Goal: Task Accomplishment & Management: Manage account settings

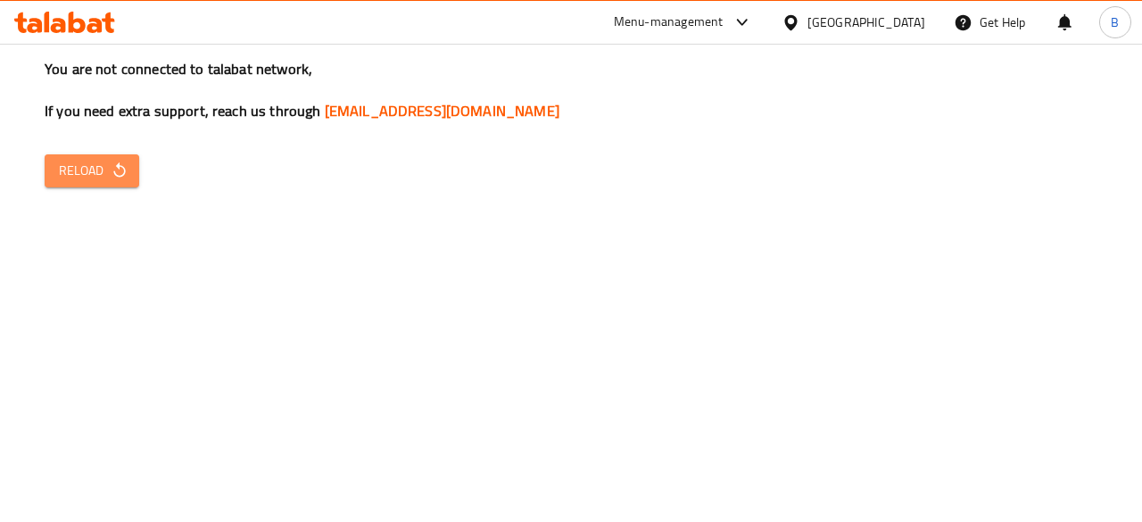
click at [114, 174] on icon "button" at bounding box center [119, 169] width 12 height 15
click at [119, 176] on icon "button" at bounding box center [120, 171] width 18 height 18
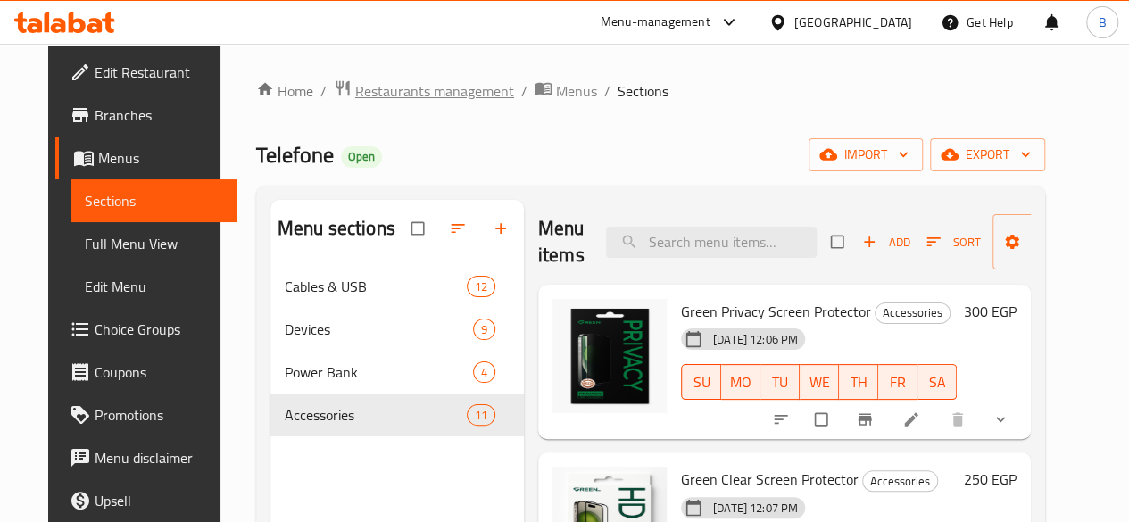
click at [377, 95] on span "Restaurants management" at bounding box center [434, 90] width 159 height 21
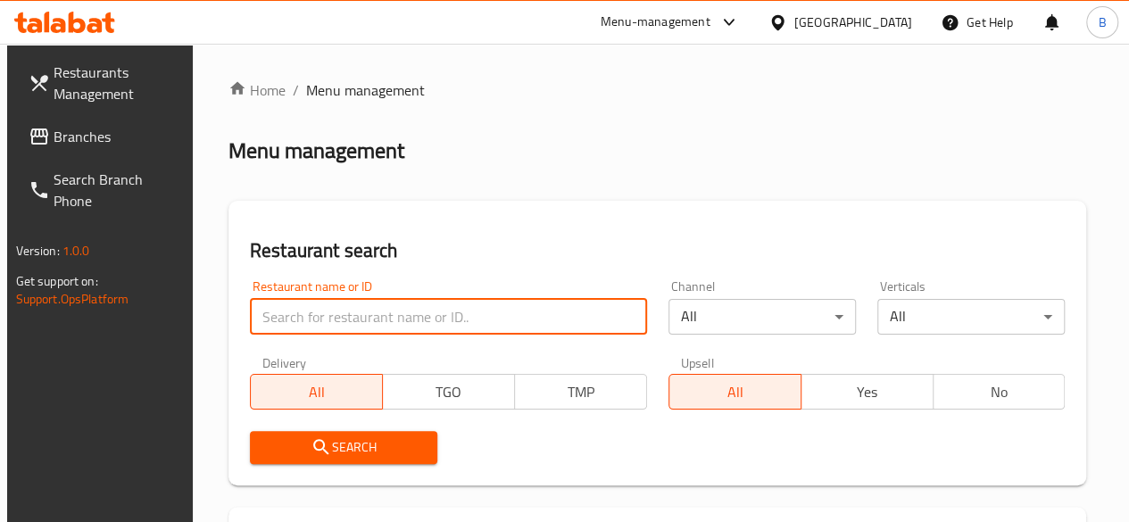
click at [350, 303] on input "search" at bounding box center [448, 317] width 397 height 36
type input "ismailia"
click button "Search" at bounding box center [343, 447] width 187 height 33
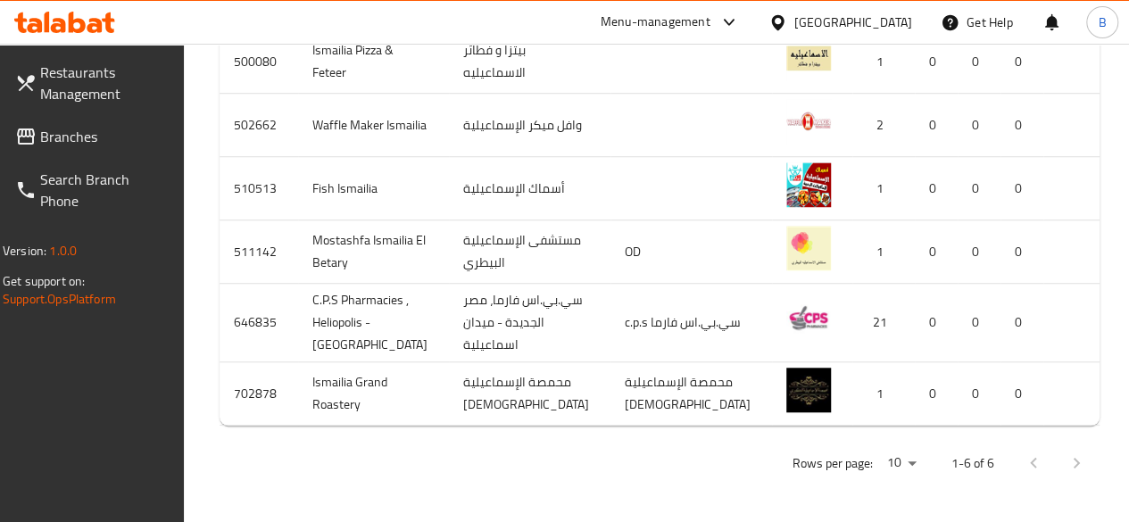
scroll to position [0, 16]
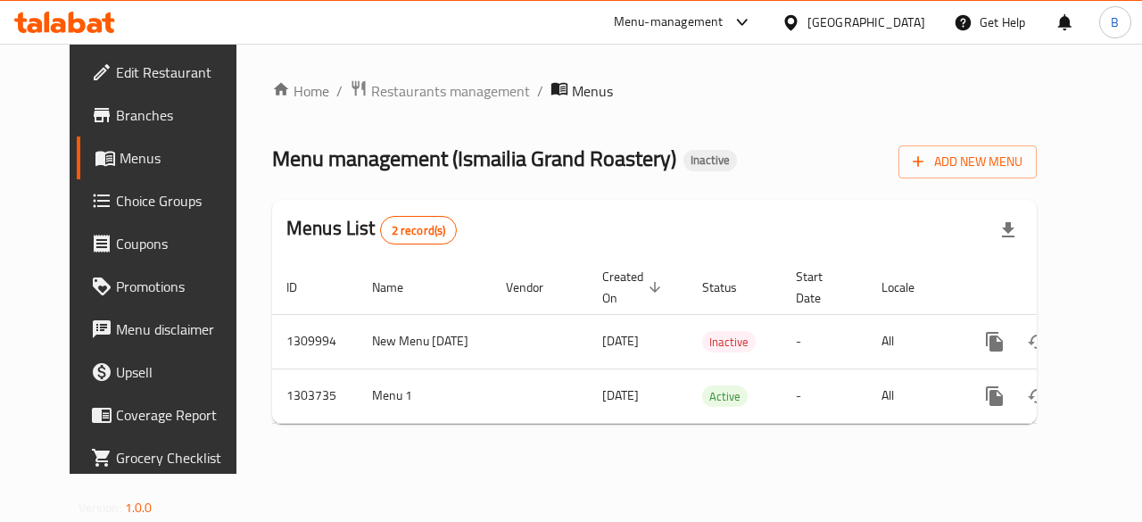
click at [796, 467] on div "Home / Restaurants management / Menus Menu management ( Ismailia Grand Roastery…" at bounding box center [654, 259] width 836 height 430
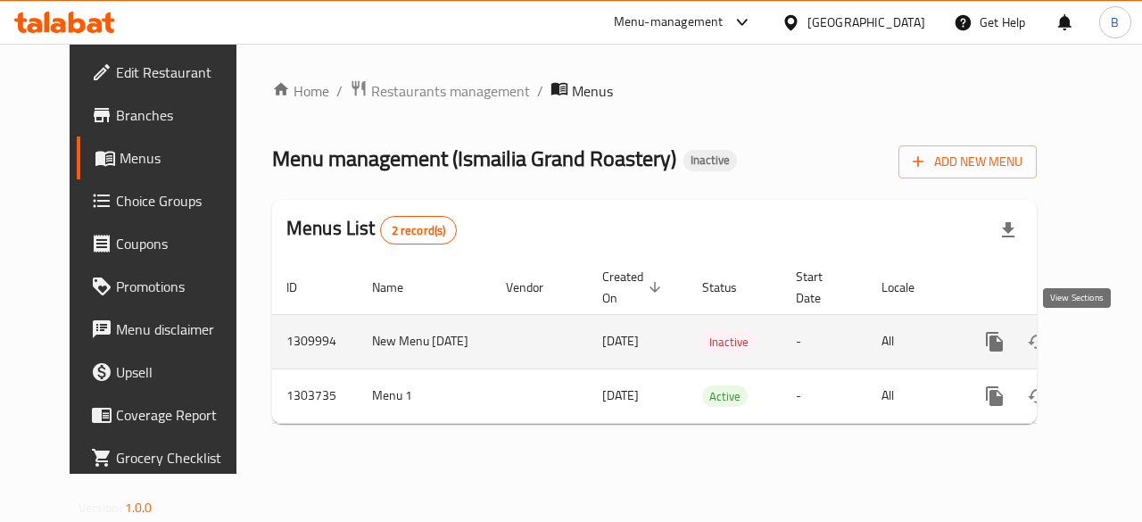
click at [1116, 343] on icon "enhanced table" at bounding box center [1124, 342] width 16 height 16
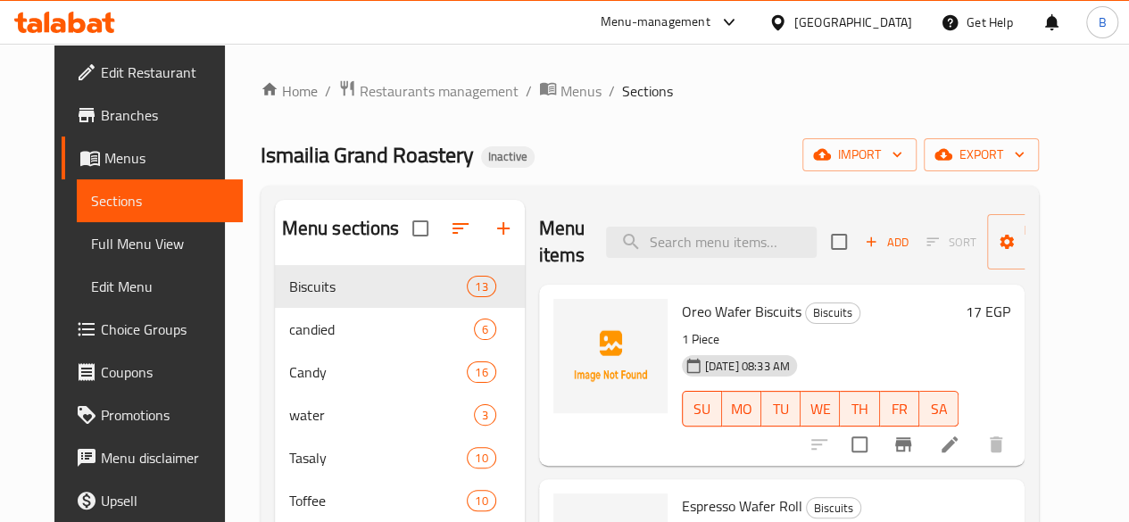
click at [718, 129] on div "Home / Restaurants management / Menus / Sections Ismailia Grand Roastery Inacti…" at bounding box center [650, 504] width 778 height 850
click at [760, 137] on div "Home / Restaurants management / Menus / Sections Ismailia Grand Roastery Inacti…" at bounding box center [650, 504] width 778 height 850
click at [786, 104] on div "Home / Restaurants management / Menus / Sections Ismailia Grand Roastery Inacti…" at bounding box center [650, 504] width 778 height 850
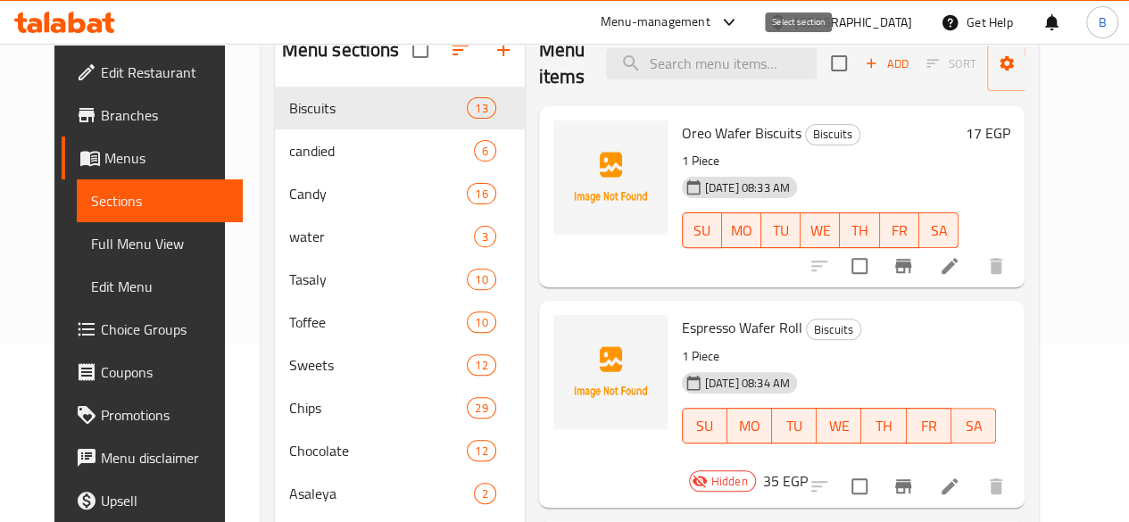
scroll to position [183, 0]
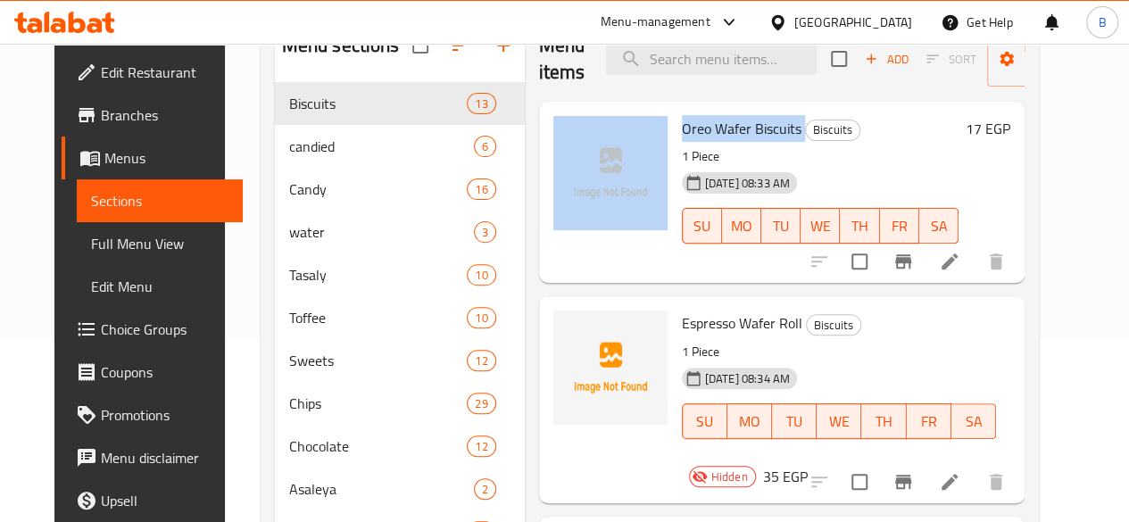
drag, startPoint x: 726, startPoint y: 126, endPoint x: 596, endPoint y: 137, distance: 130.8
click at [596, 137] on div "Oreo Wafer Biscuits Biscuits 1 Piece 04-09-2025 08:33 AM SU MO TU WE TH FR SA 1…" at bounding box center [781, 192] width 471 height 167
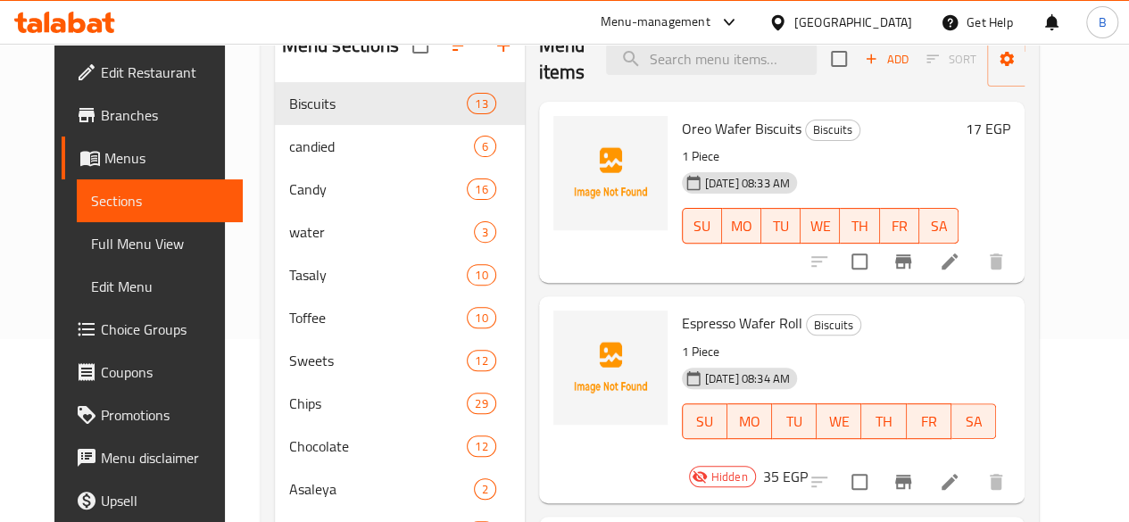
click at [525, 226] on div "Menu items Add Sort Manage items Oreo Wafer Biscuits Biscuits 1 Piece 04-09-202…" at bounding box center [775, 374] width 500 height 715
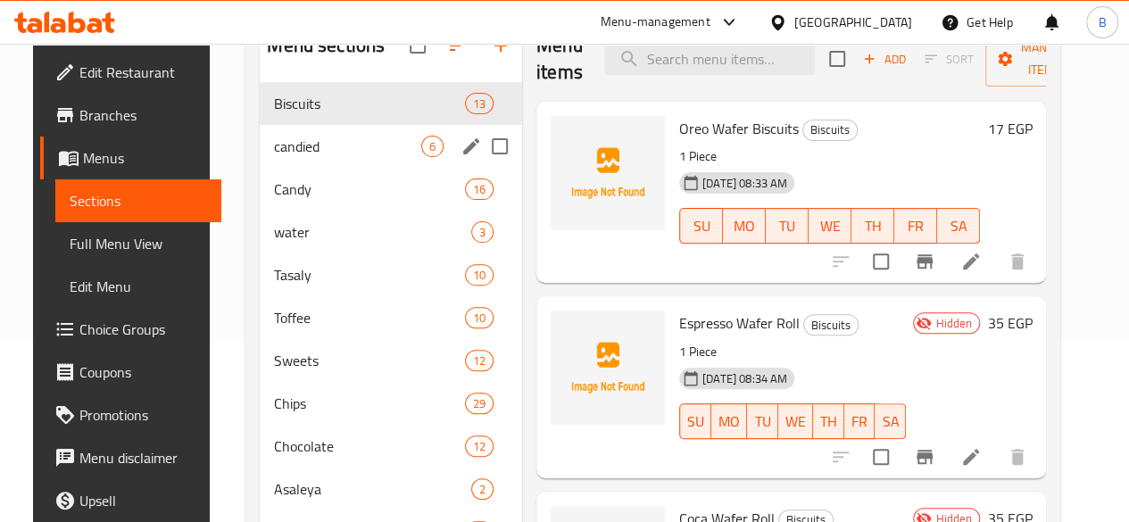
click at [319, 168] on div "candied 6" at bounding box center [391, 146] width 262 height 43
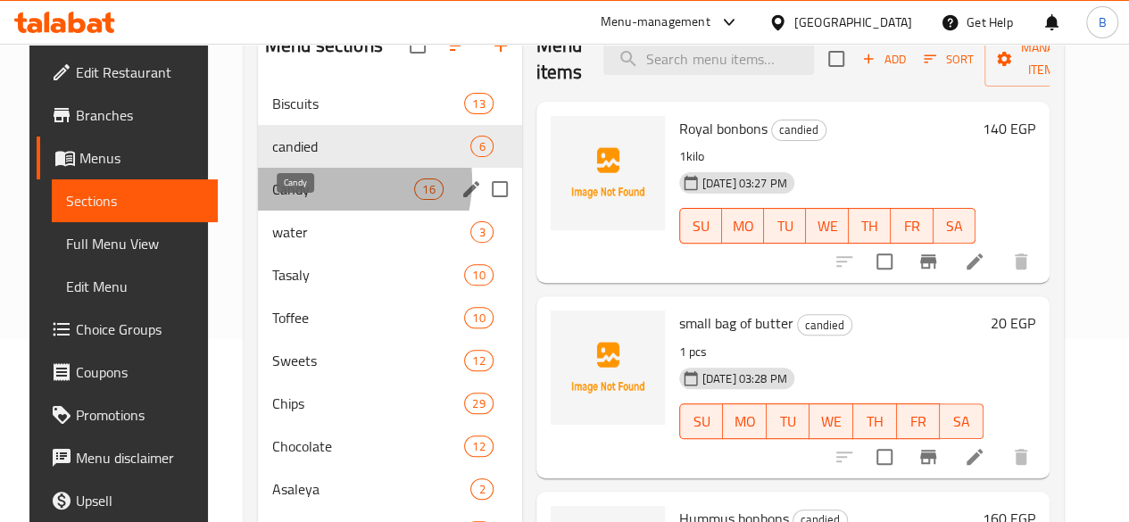
click at [316, 200] on span "Candy" at bounding box center [343, 188] width 142 height 21
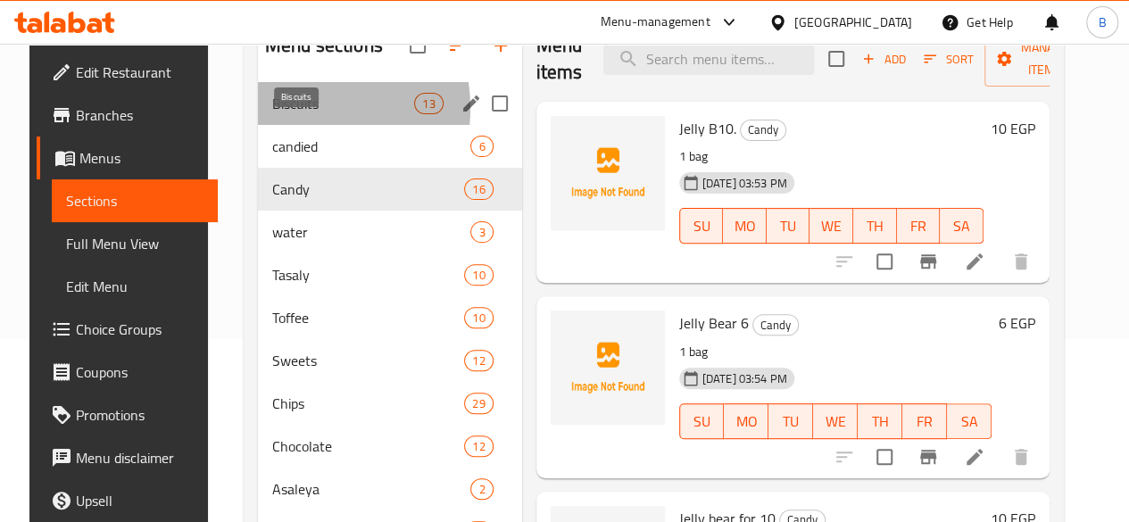
click at [272, 114] on span "Biscuits" at bounding box center [343, 103] width 142 height 21
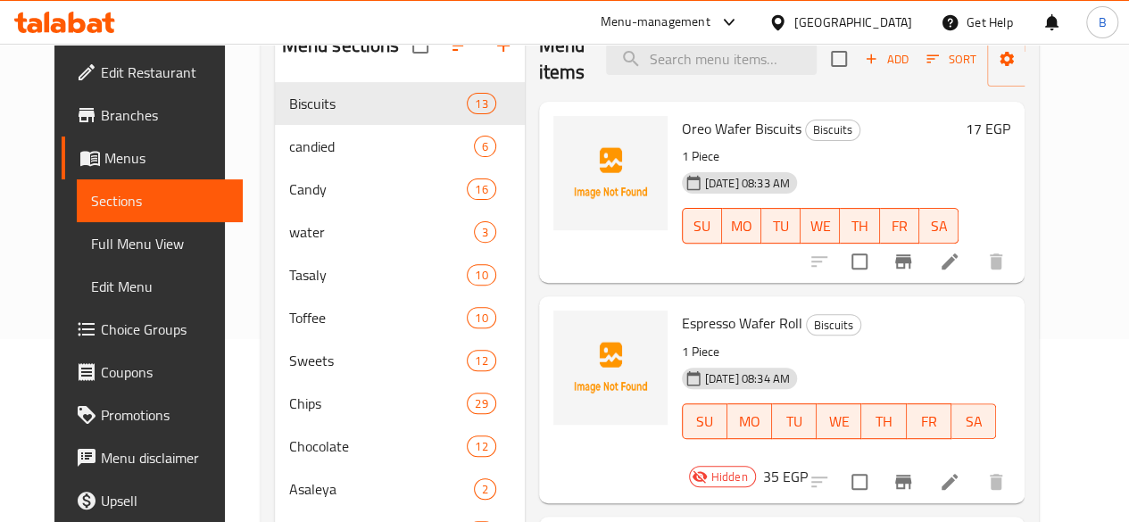
click at [525, 255] on div "Menu items Add Sort Manage items Oreo Wafer Biscuits Biscuits 1 Piece 04-09-202…" at bounding box center [775, 374] width 500 height 715
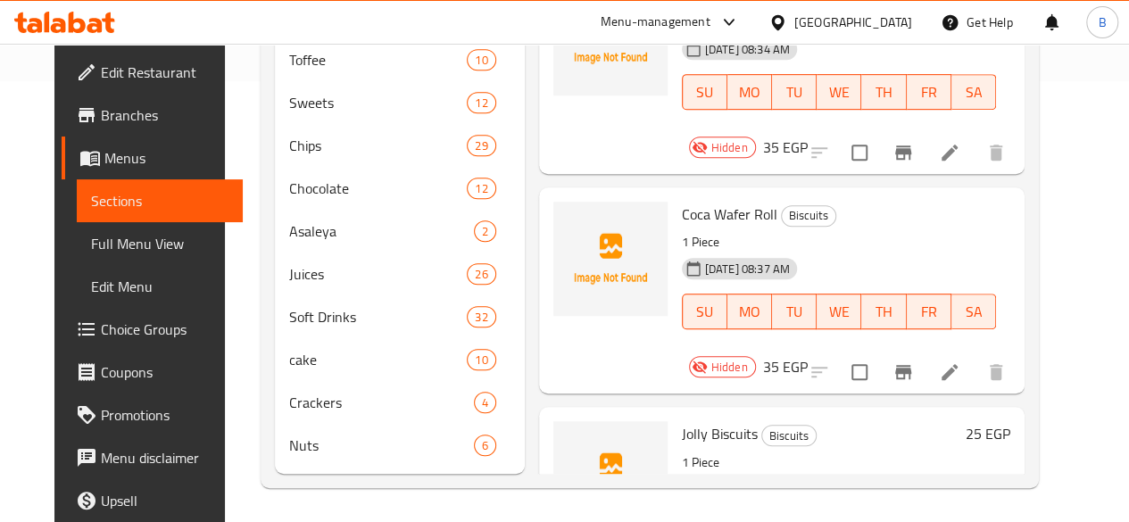
scroll to position [469, 0]
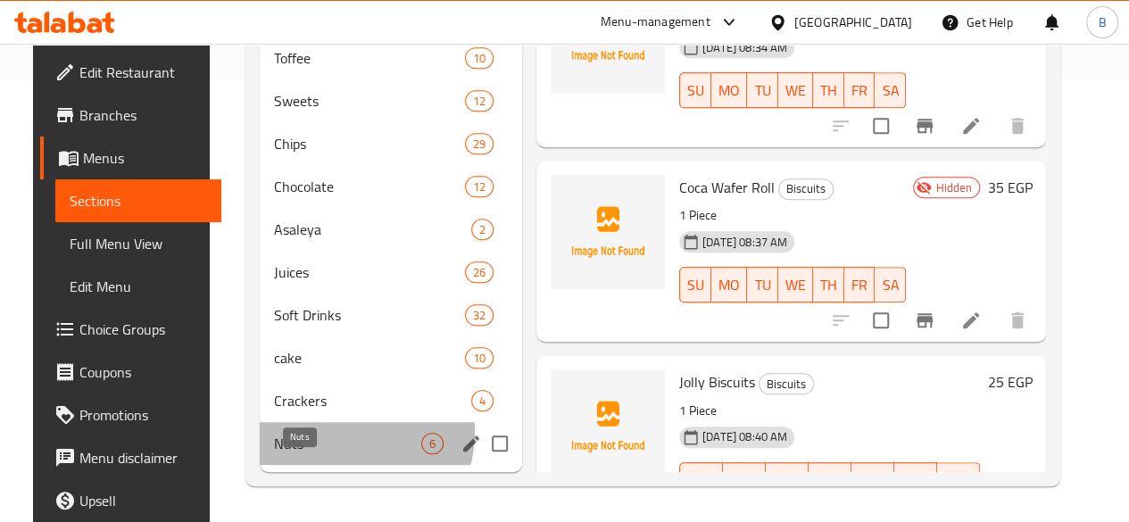
click at [334, 434] on span "Nuts" at bounding box center [347, 443] width 147 height 21
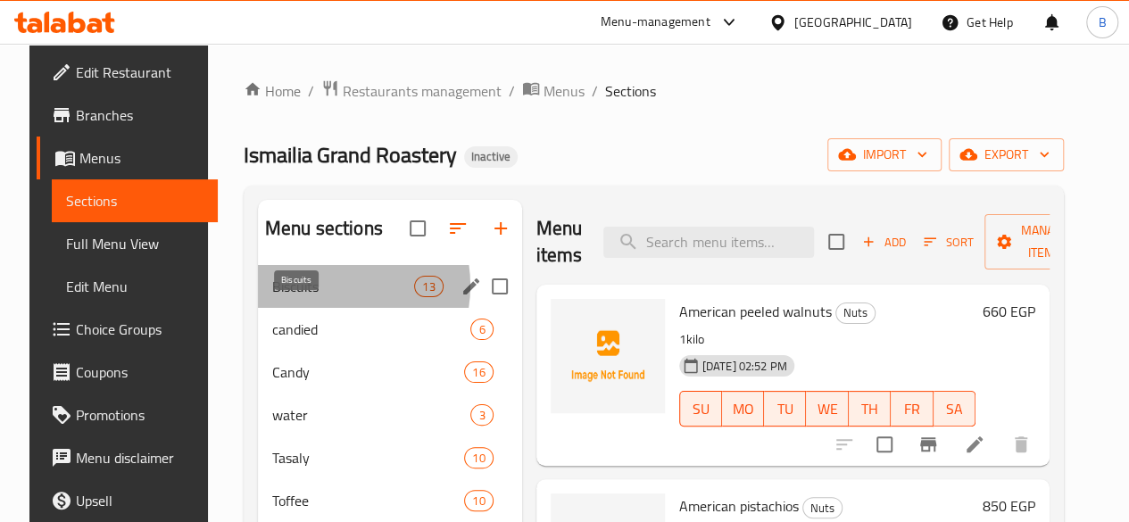
click at [309, 297] on span "Biscuits" at bounding box center [343, 286] width 142 height 21
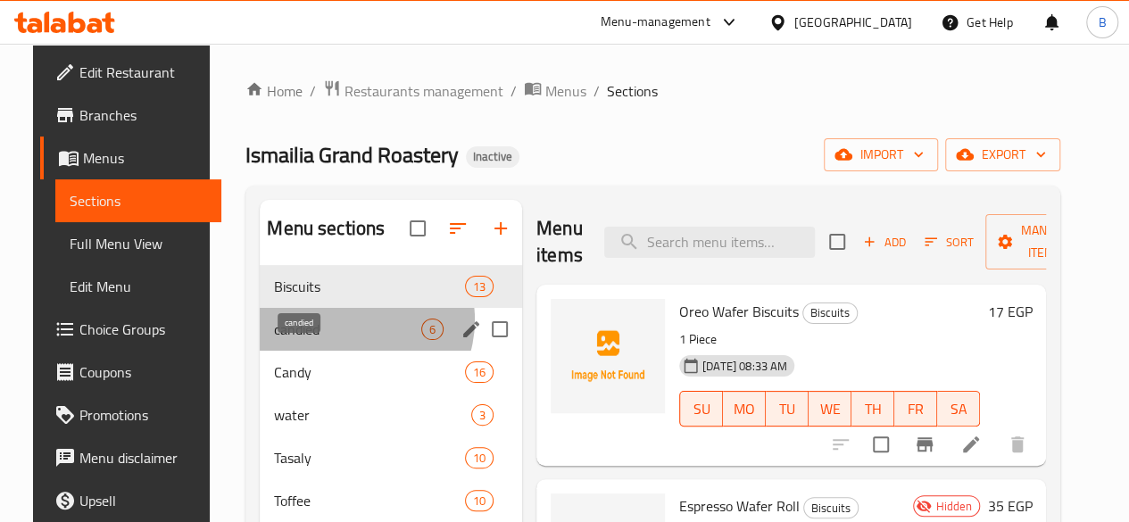
click at [332, 340] on span "candied" at bounding box center [347, 329] width 147 height 21
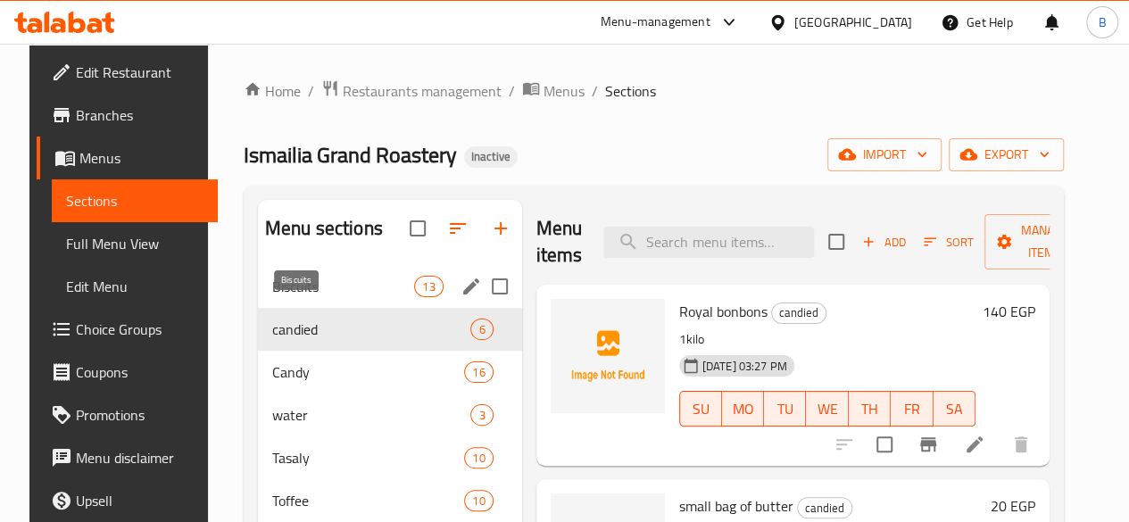
click at [319, 297] on span "Biscuits" at bounding box center [343, 286] width 142 height 21
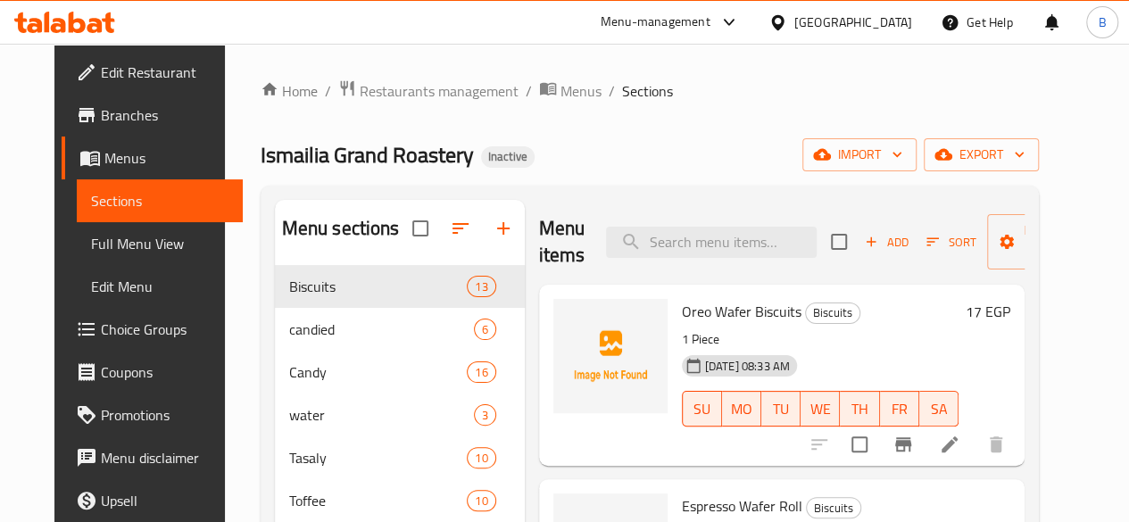
click at [680, 74] on div "Home / Restaurants management / Menus / Sections Ismailia Grand Roastery Inacti…" at bounding box center [650, 504] width 850 height 921
click at [724, 87] on ol "Home / Restaurants management / Menus / Sections" at bounding box center [650, 90] width 778 height 23
click at [659, 159] on div "Ismailia Grand Roastery Inactive import export" at bounding box center [650, 154] width 778 height 33
click at [419, 84] on span "Restaurants management" at bounding box center [439, 90] width 159 height 21
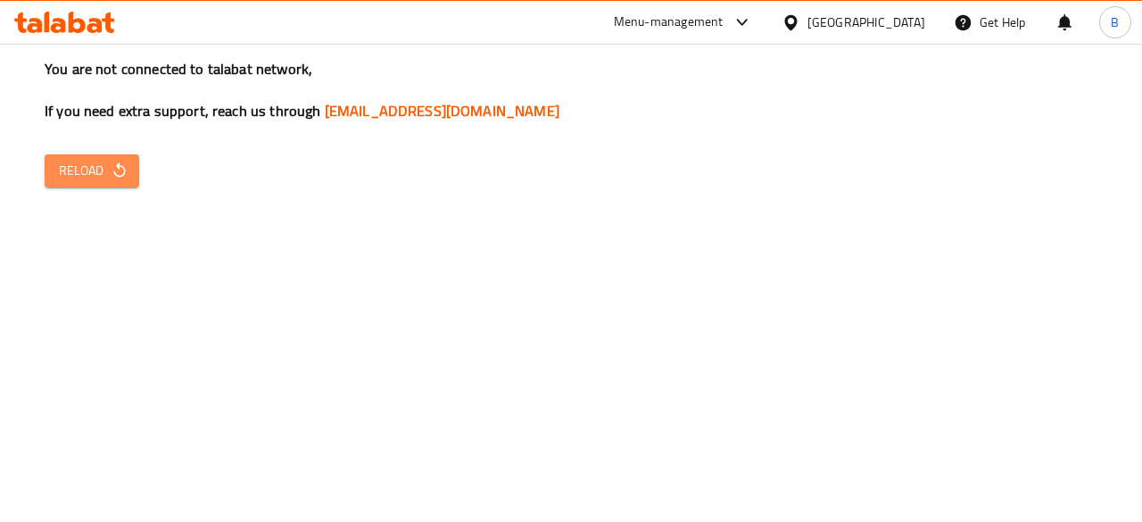
click at [96, 173] on span "Reload" at bounding box center [92, 171] width 66 height 22
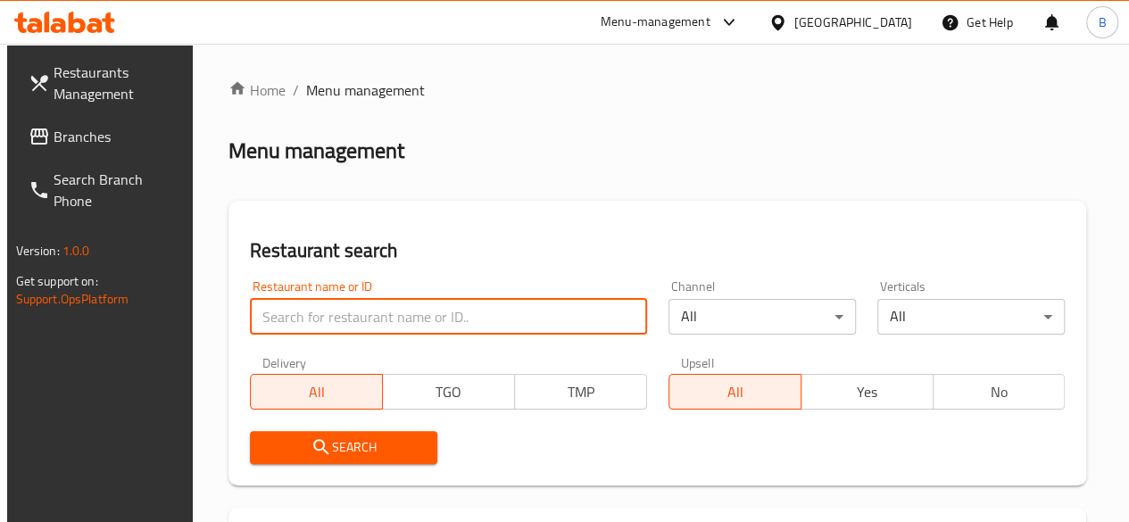
click at [326, 317] on input "search" at bounding box center [448, 317] width 397 height 36
type input "ق"
type input "respresso"
click button "Search" at bounding box center [343, 447] width 187 height 33
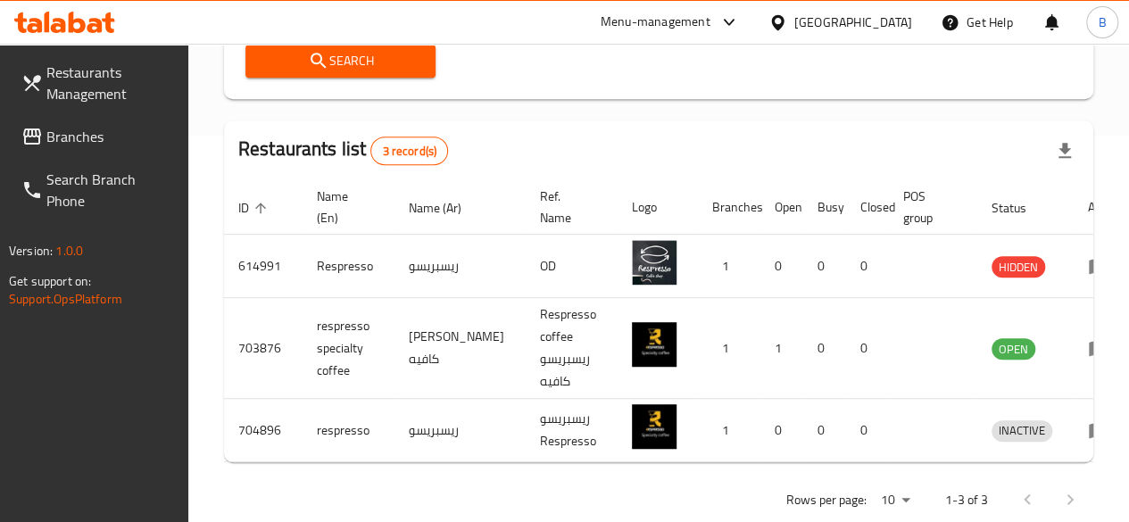
scroll to position [400, 0]
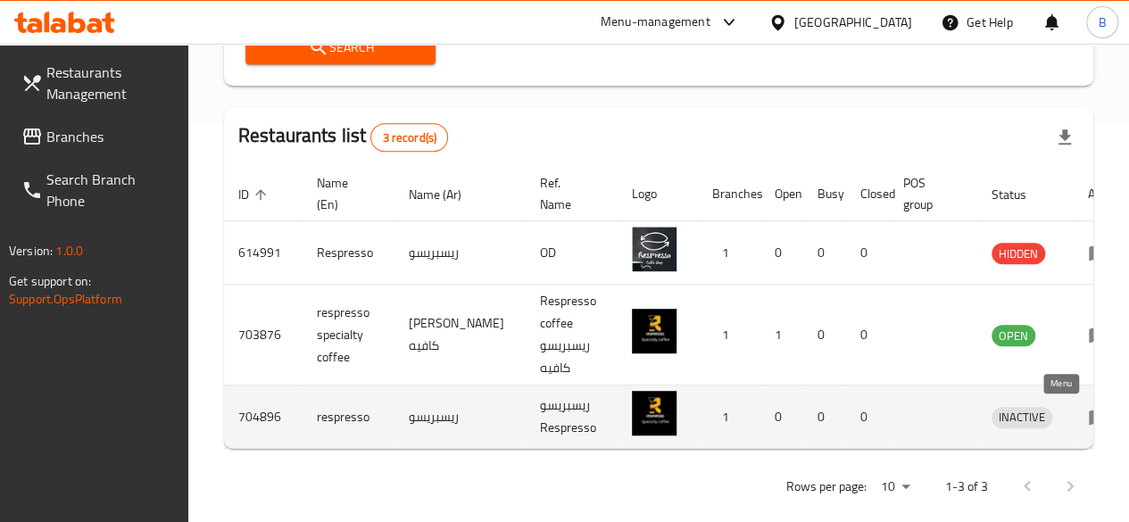
click at [1088, 419] on icon "enhanced table" at bounding box center [1098, 416] width 21 height 21
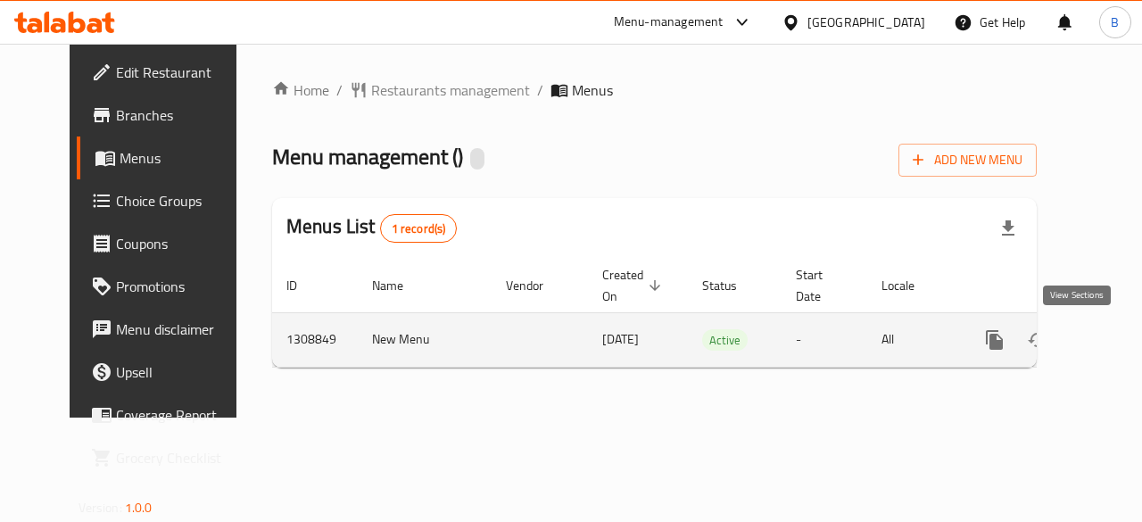
click at [1116, 340] on icon "enhanced table" at bounding box center [1124, 340] width 16 height 16
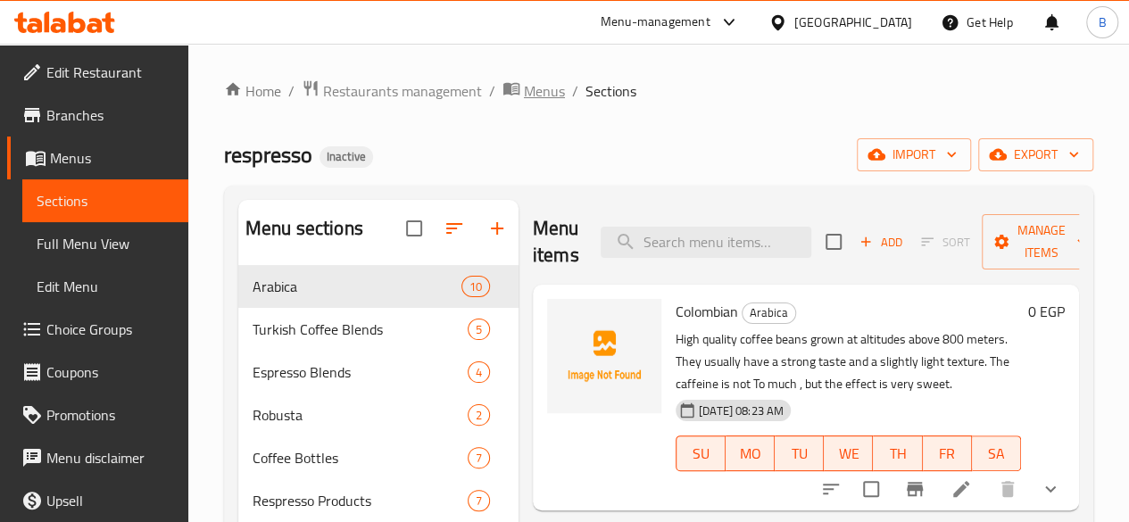
click at [535, 87] on span "Menus" at bounding box center [544, 90] width 41 height 21
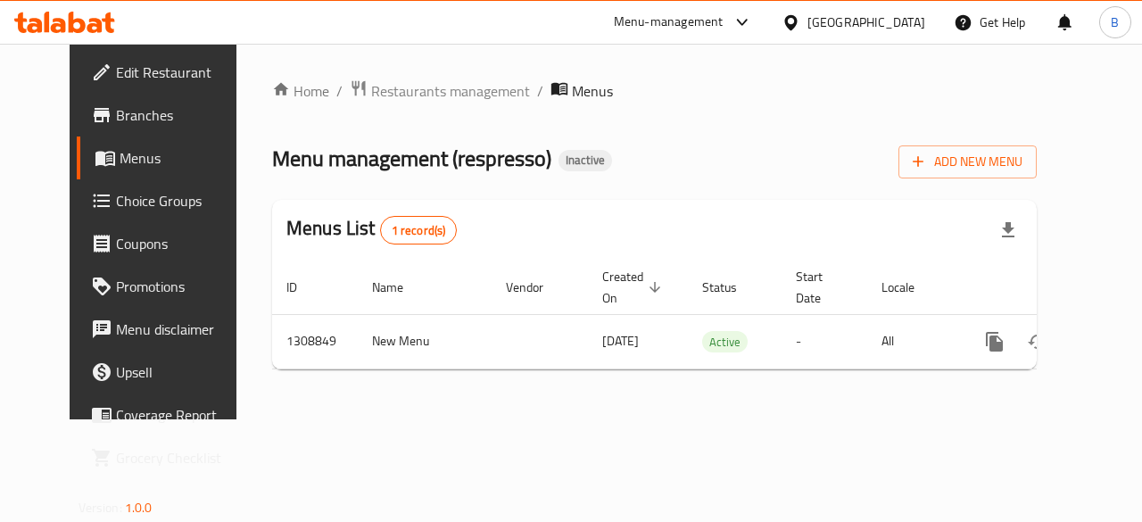
click at [394, 77] on div "Home / Restaurants management / Menus Menu management ( respresso ) Inactive Ad…" at bounding box center [654, 232] width 836 height 376
click at [394, 85] on span "Restaurants management" at bounding box center [450, 90] width 159 height 21
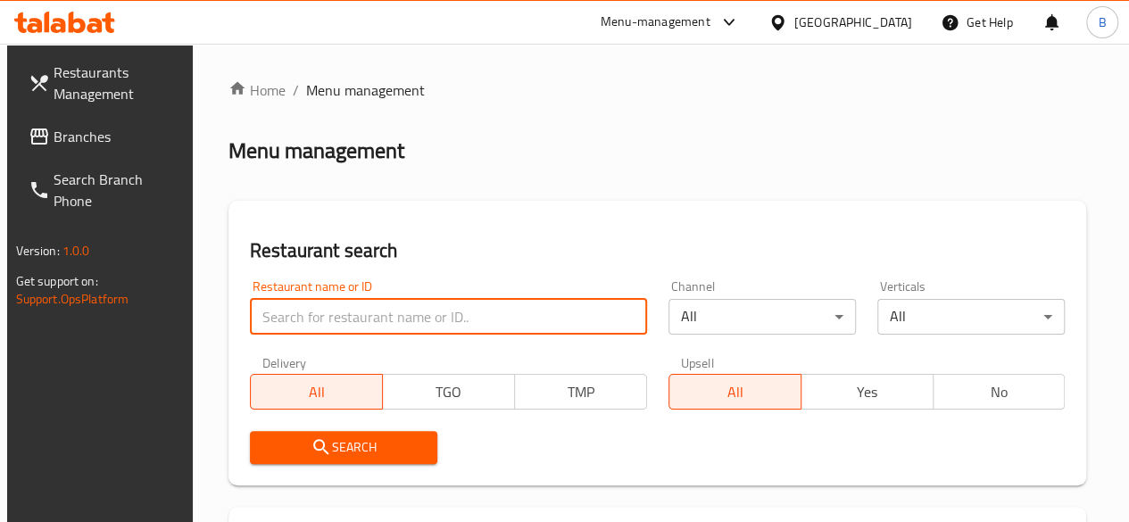
click at [361, 308] on input "search" at bounding box center [448, 317] width 397 height 36
type input "respresso"
click button "Search" at bounding box center [343, 447] width 187 height 33
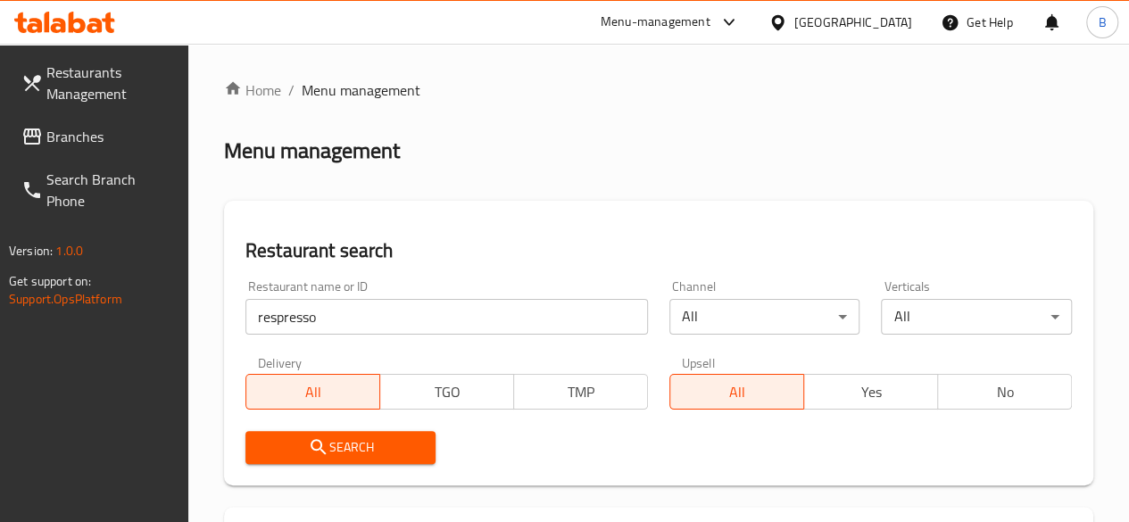
drag, startPoint x: 1121, startPoint y: 170, endPoint x: 1141, endPoint y: 170, distance: 20.5
click at [1128, 170] on html "​ Menu-management Egypt Get Help B Restaurants Management Branches Search Branc…" at bounding box center [564, 261] width 1129 height 522
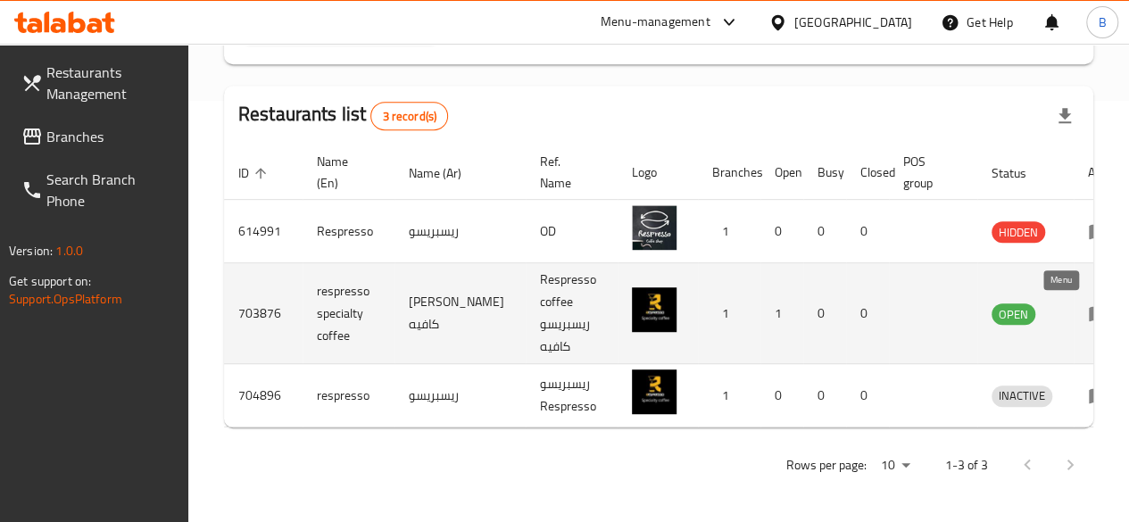
click at [1088, 318] on icon "enhanced table" at bounding box center [1098, 313] width 21 height 21
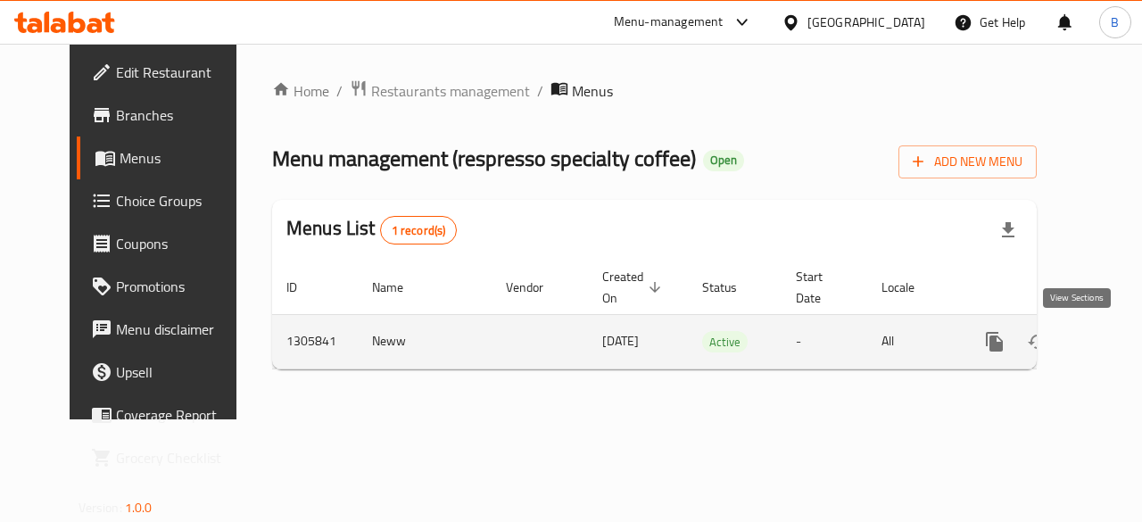
click at [1113, 347] on icon "enhanced table" at bounding box center [1123, 341] width 21 height 21
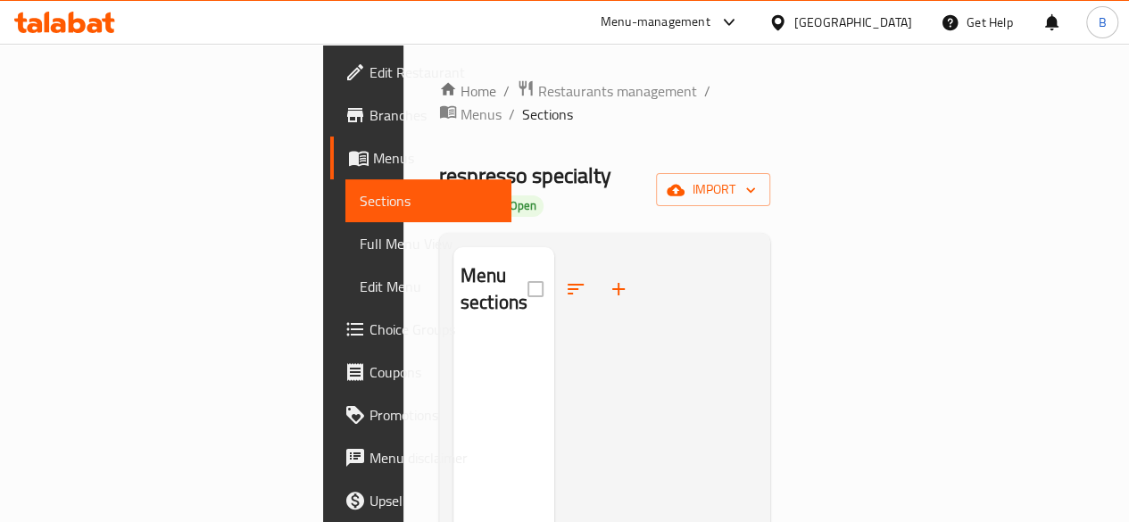
click at [582, 279] on div at bounding box center [655, 508] width 202 height 522
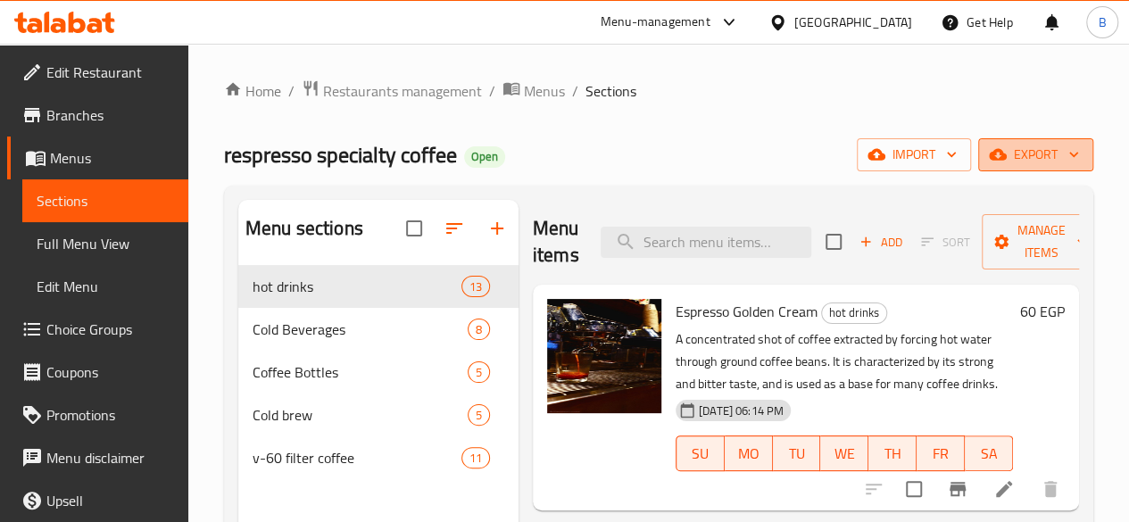
click at [1033, 151] on span "export" at bounding box center [1035, 155] width 87 height 22
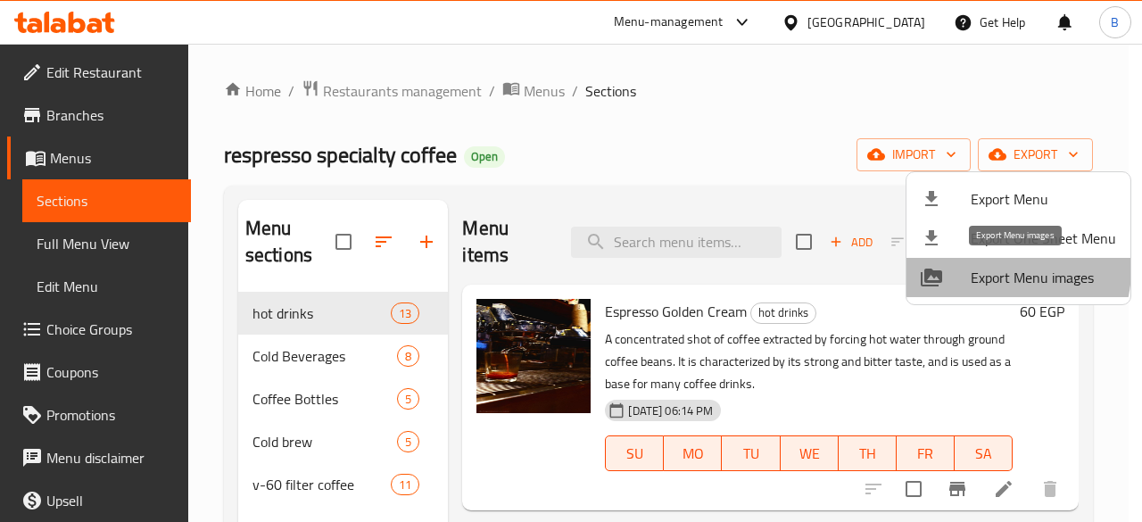
click at [993, 269] on span "Export Menu images" at bounding box center [1043, 277] width 145 height 21
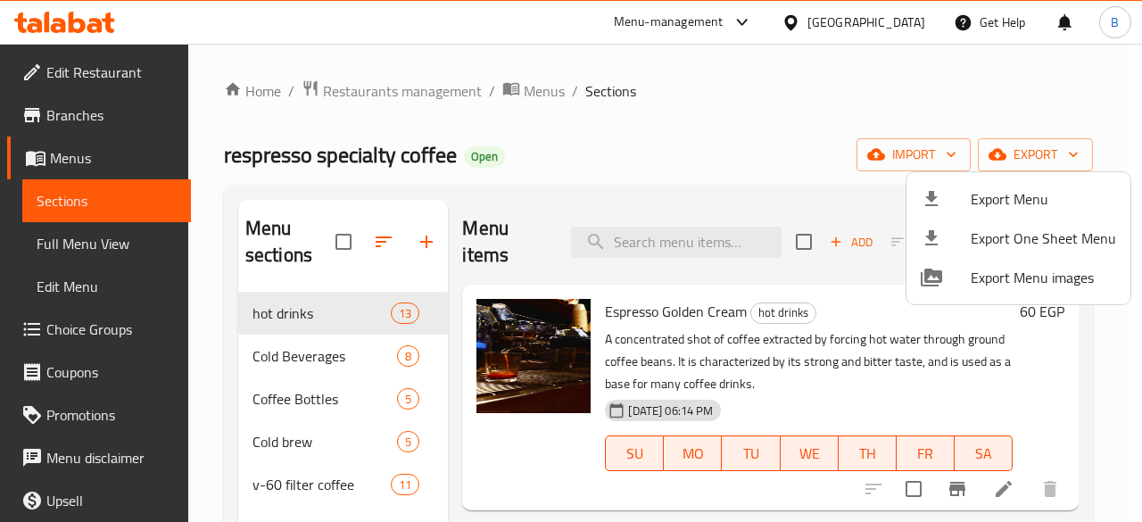
click at [443, 91] on div at bounding box center [571, 261] width 1142 height 522
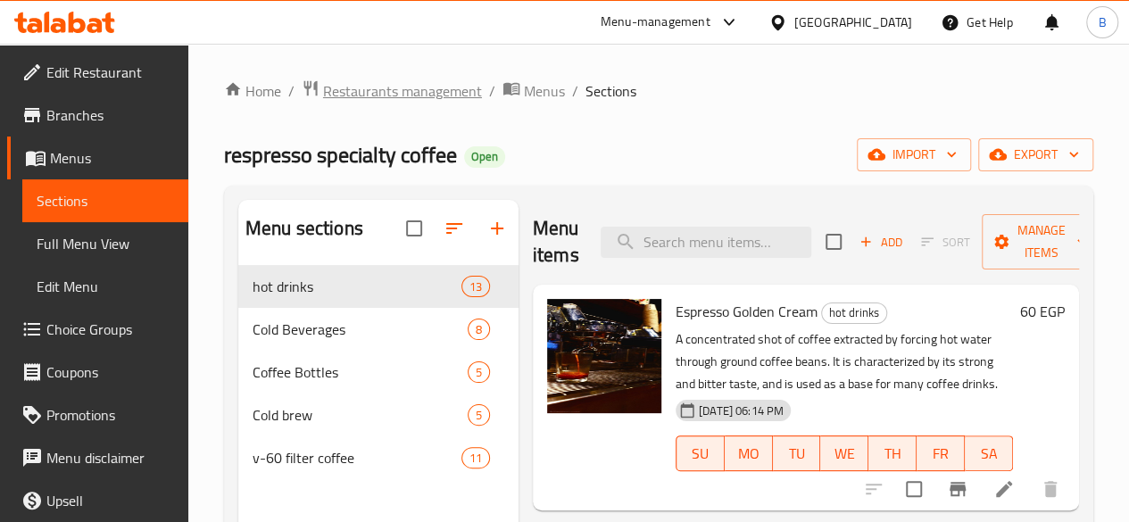
click at [443, 91] on span "Restaurants management" at bounding box center [402, 90] width 159 height 21
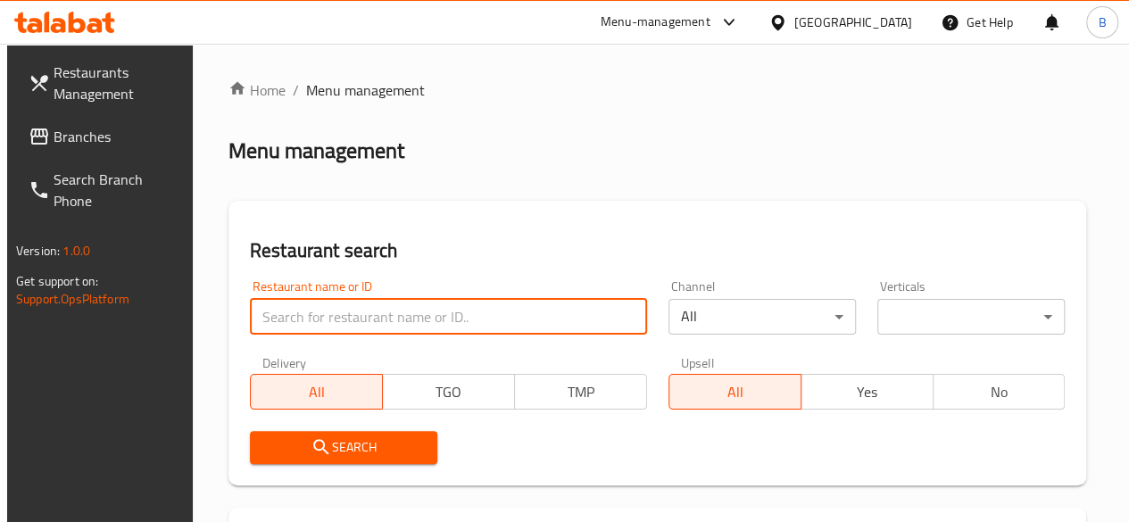
click at [386, 311] on input "search" at bounding box center [448, 317] width 397 height 36
type input "respresso"
click button "Search" at bounding box center [343, 447] width 187 height 33
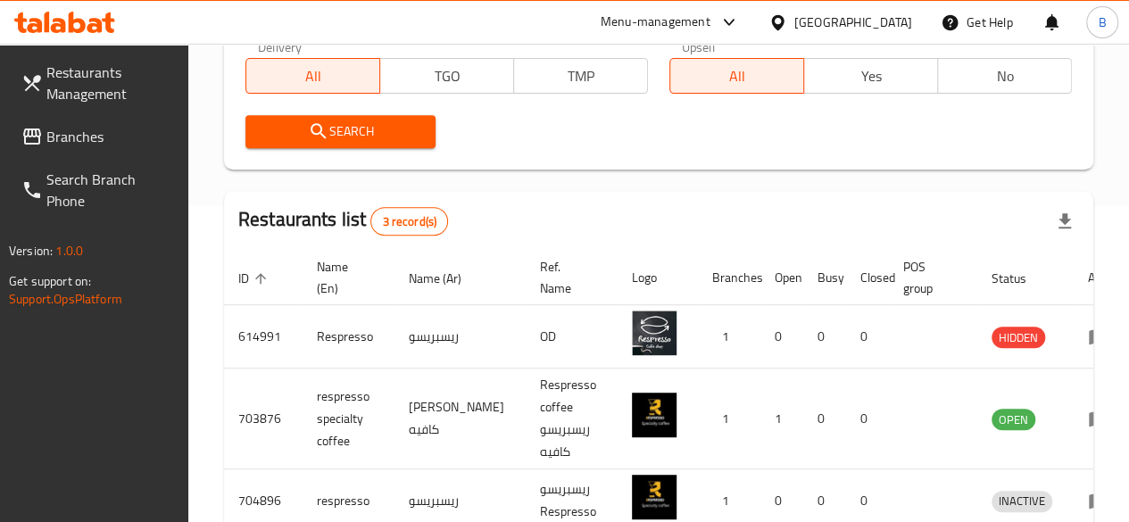
scroll to position [421, 0]
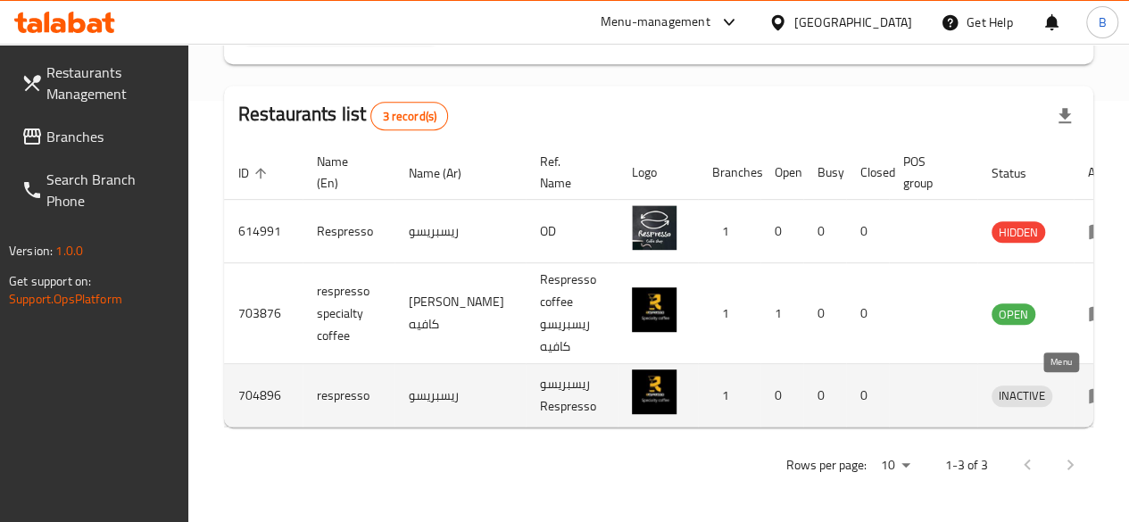
click at [1089, 395] on icon "enhanced table" at bounding box center [1099, 396] width 20 height 15
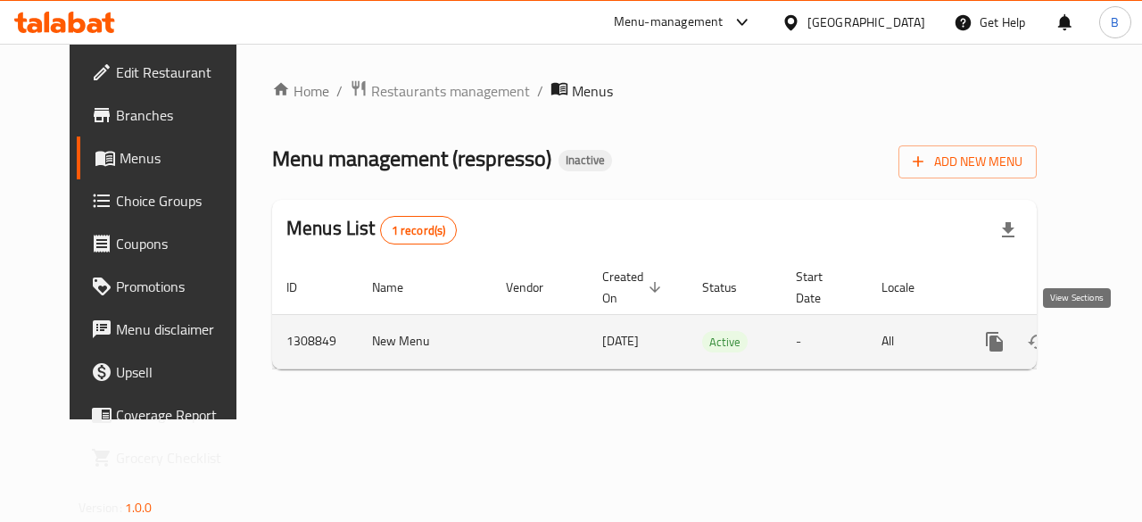
click at [1113, 336] on icon "enhanced table" at bounding box center [1123, 341] width 21 height 21
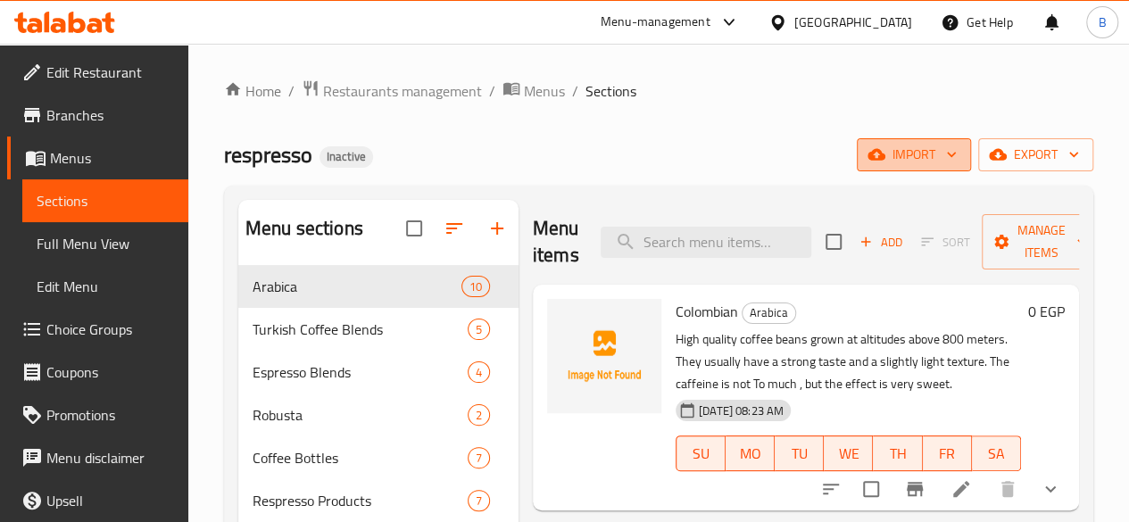
click at [924, 156] on span "import" at bounding box center [914, 155] width 86 height 22
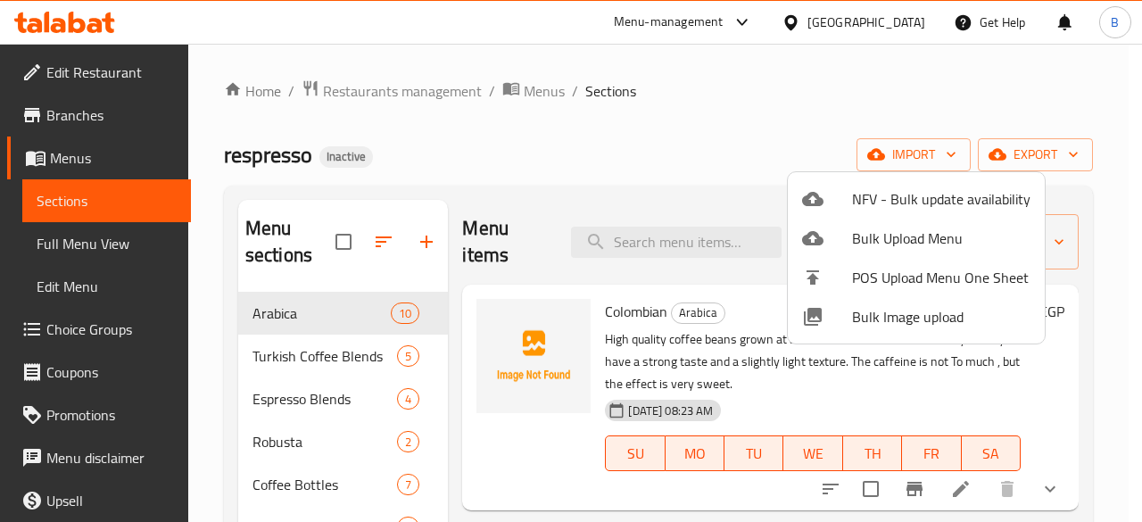
click at [868, 306] on span "Bulk Image upload" at bounding box center [941, 316] width 178 height 21
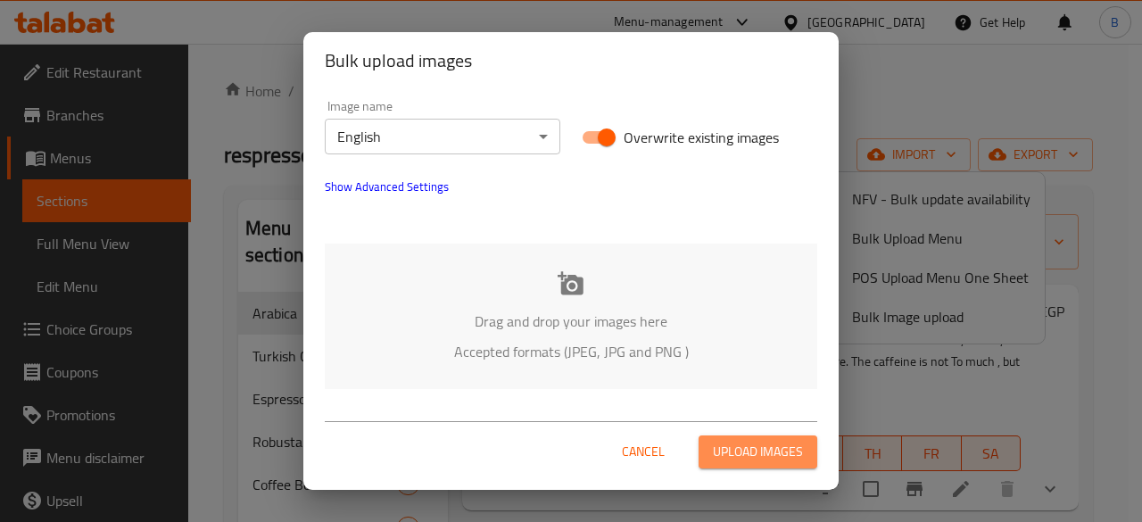
click at [765, 444] on span "Upload images" at bounding box center [758, 452] width 90 height 22
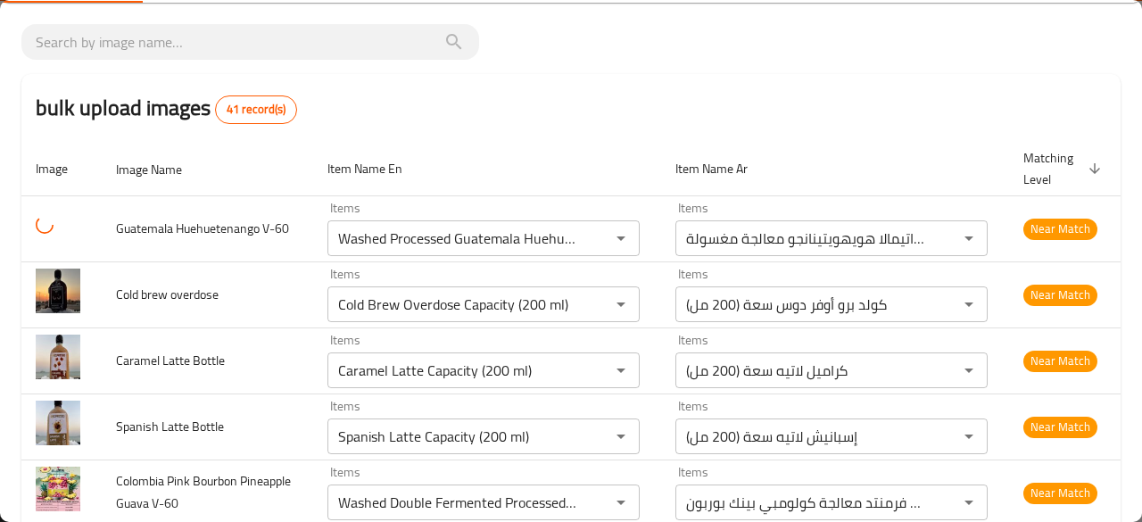
scroll to position [101, 0]
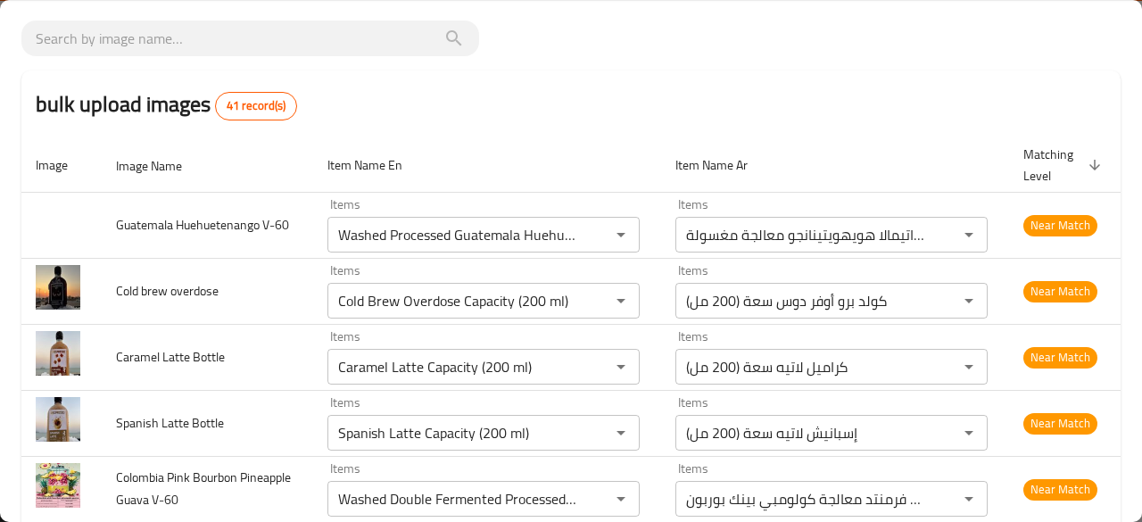
type Mocha "Medium Arabica"
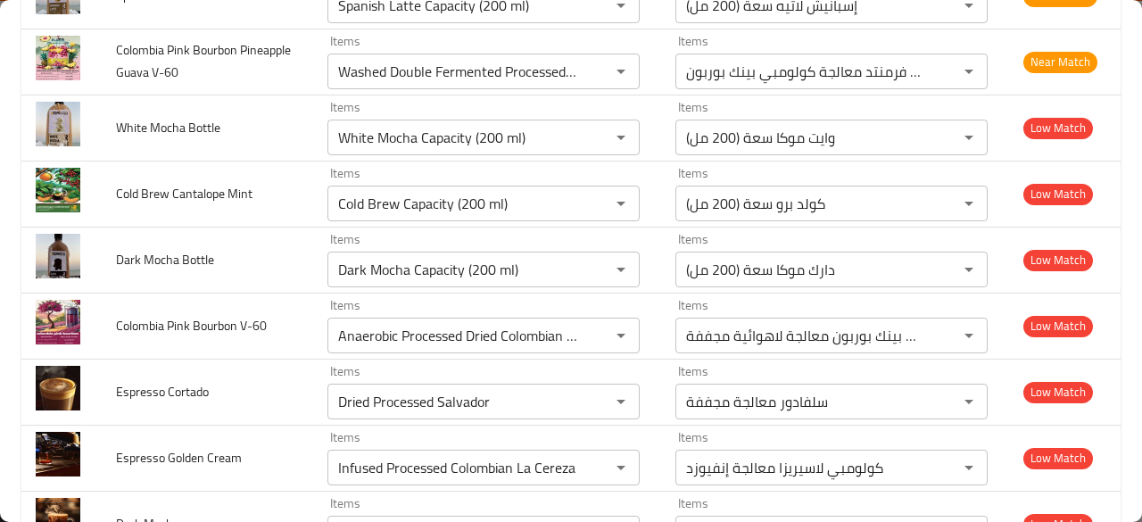
scroll to position [555, 0]
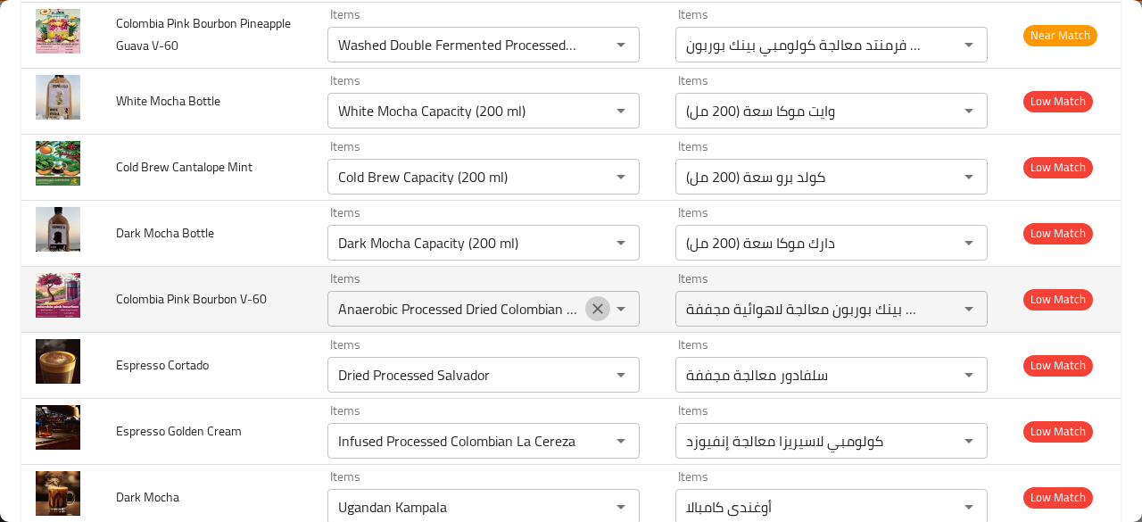
click at [593, 306] on icon "Clear" at bounding box center [598, 308] width 11 height 11
type Mocha "Medium Arabica"
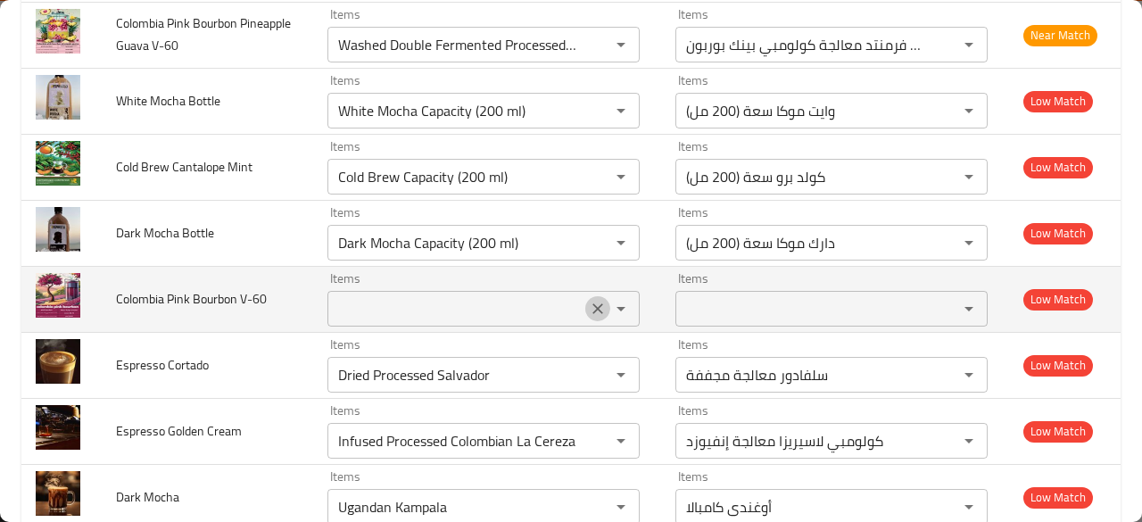
scroll to position [0, 0]
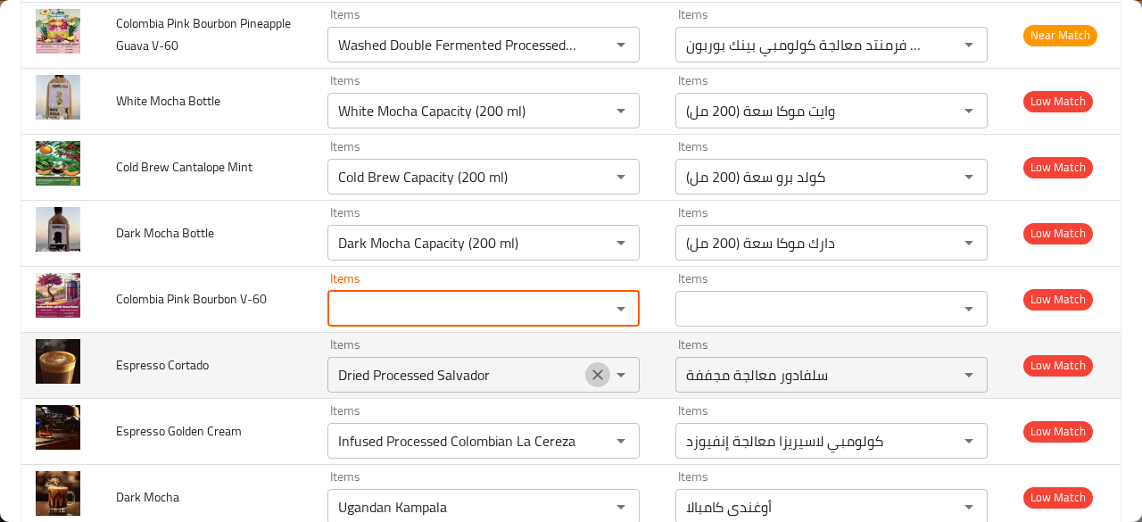
click at [594, 367] on button "Clear" at bounding box center [597, 374] width 25 height 25
type Mocha "Medium Arabica"
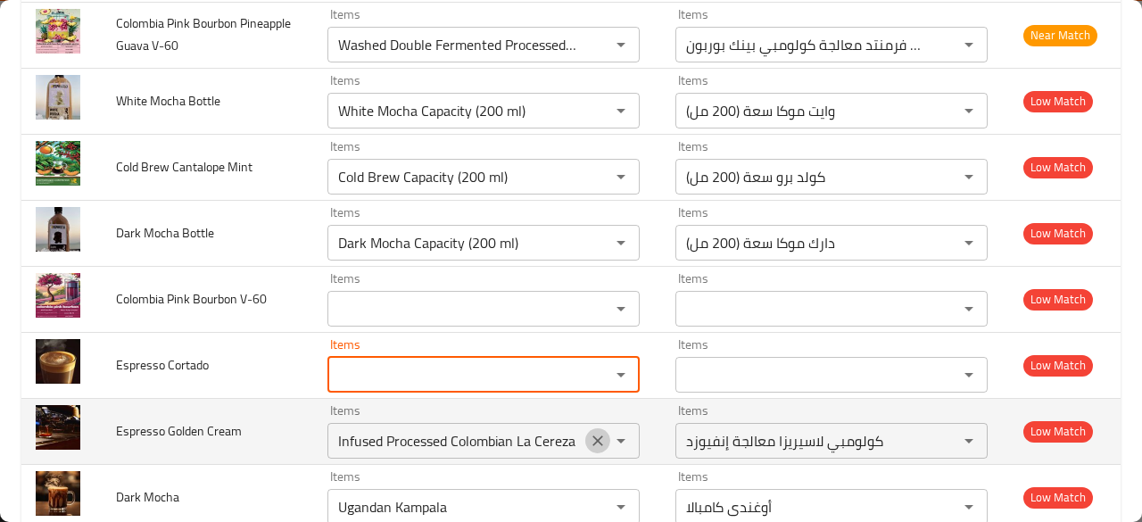
click at [589, 436] on icon "Clear" at bounding box center [598, 441] width 18 height 18
type Mocha "Medium Arabica"
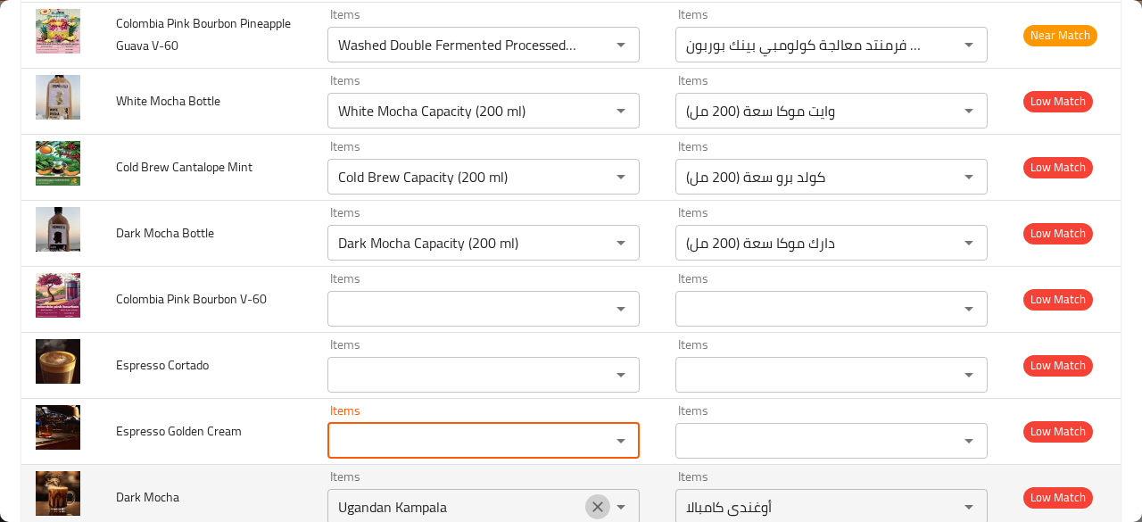
click at [589, 508] on icon "Clear" at bounding box center [598, 507] width 18 height 18
type Mocha "Medium Arabica"
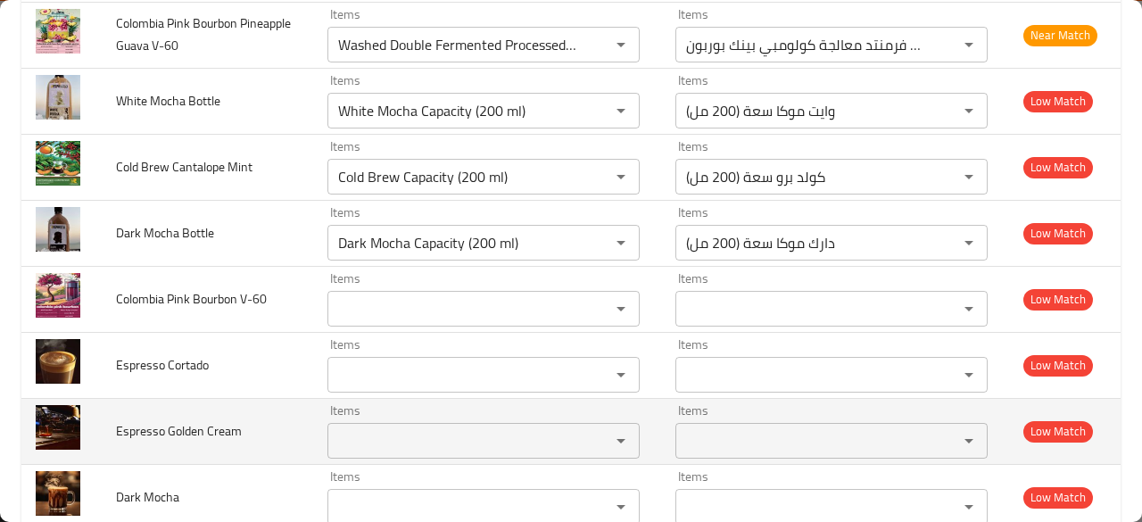
click at [230, 422] on span "Espresso Golden Cream" at bounding box center [179, 430] width 126 height 23
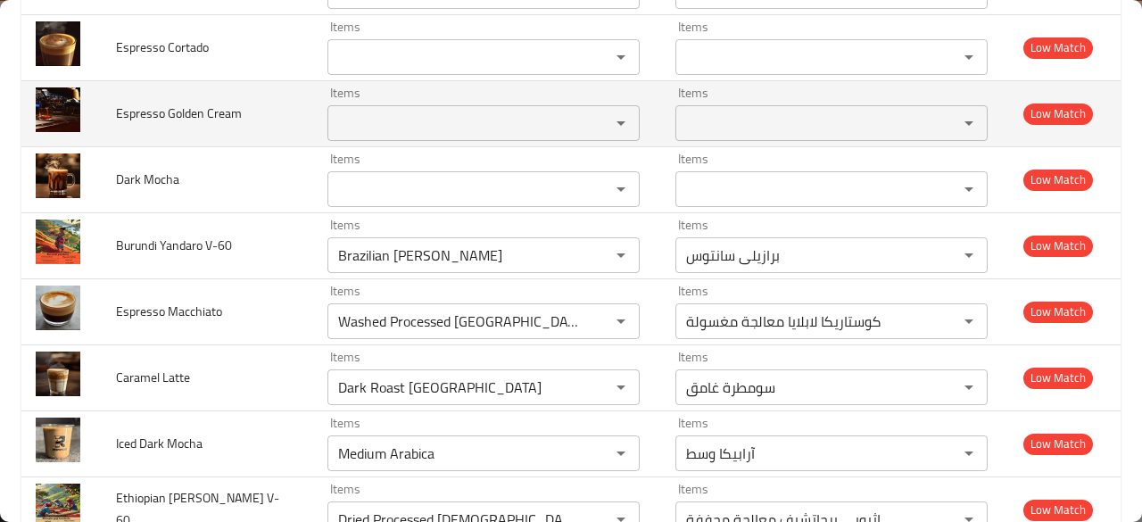
scroll to position [876, 0]
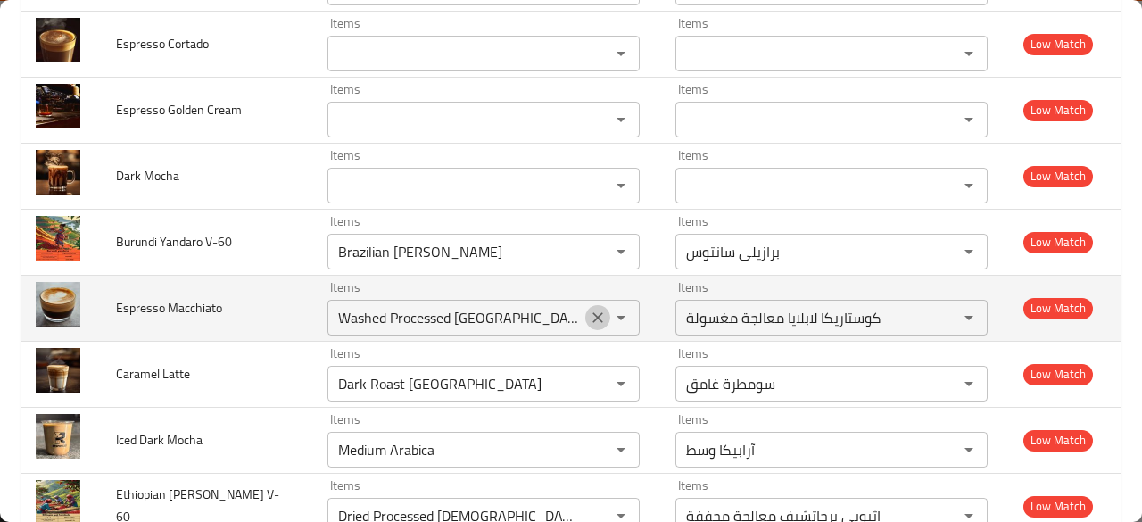
click at [589, 315] on icon "Clear" at bounding box center [598, 318] width 18 height 18
type Mocha "Medium Arabica"
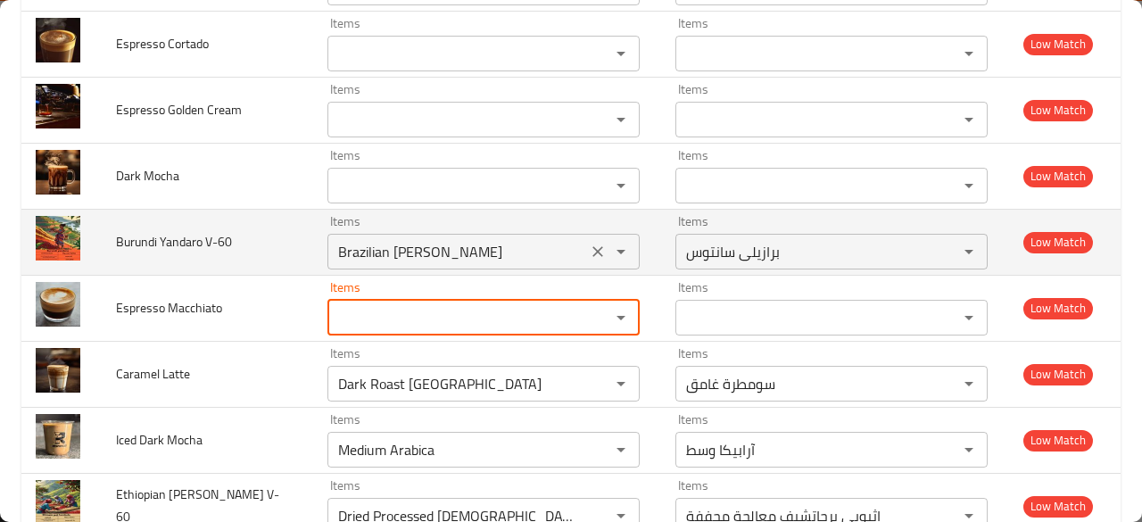
click at [593, 249] on icon "Clear" at bounding box center [598, 251] width 11 height 11
type Mocha "Medium Arabica"
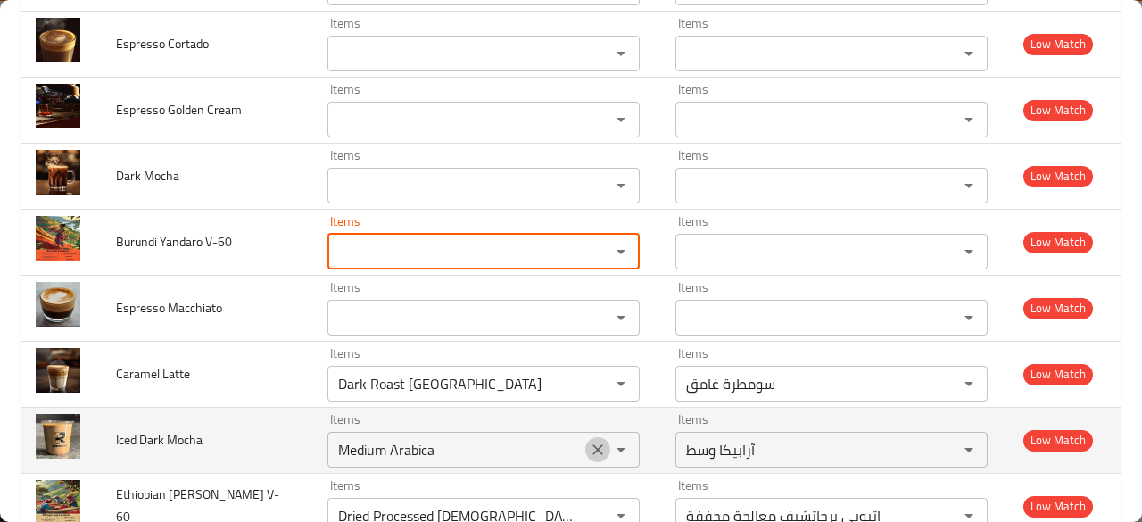
click at [589, 452] on icon "Clear" at bounding box center [598, 450] width 18 height 18
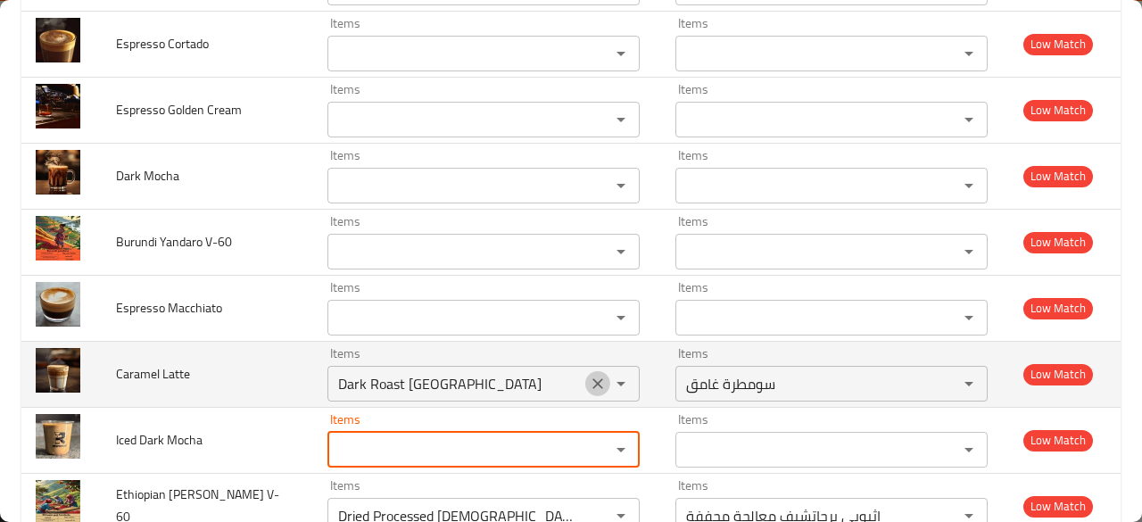
click at [589, 381] on icon "Clear" at bounding box center [598, 384] width 18 height 18
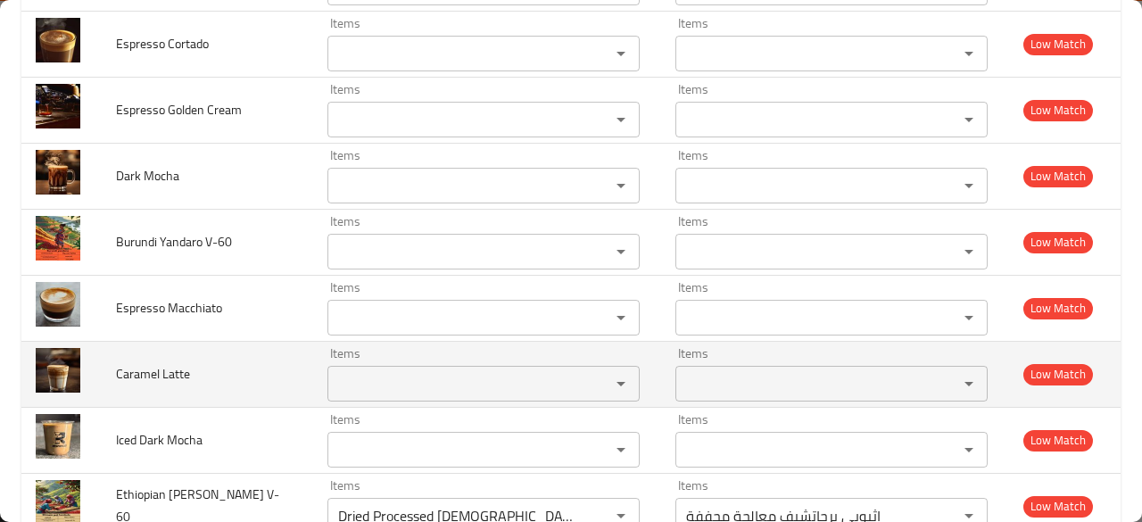
click at [261, 376] on td "Caramel Latte" at bounding box center [208, 374] width 212 height 66
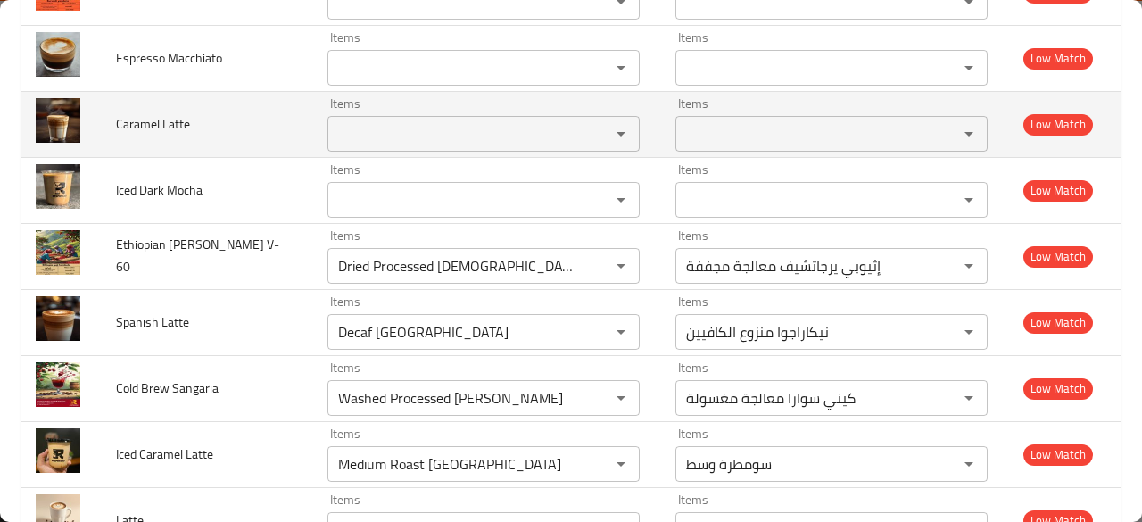
scroll to position [1162, 0]
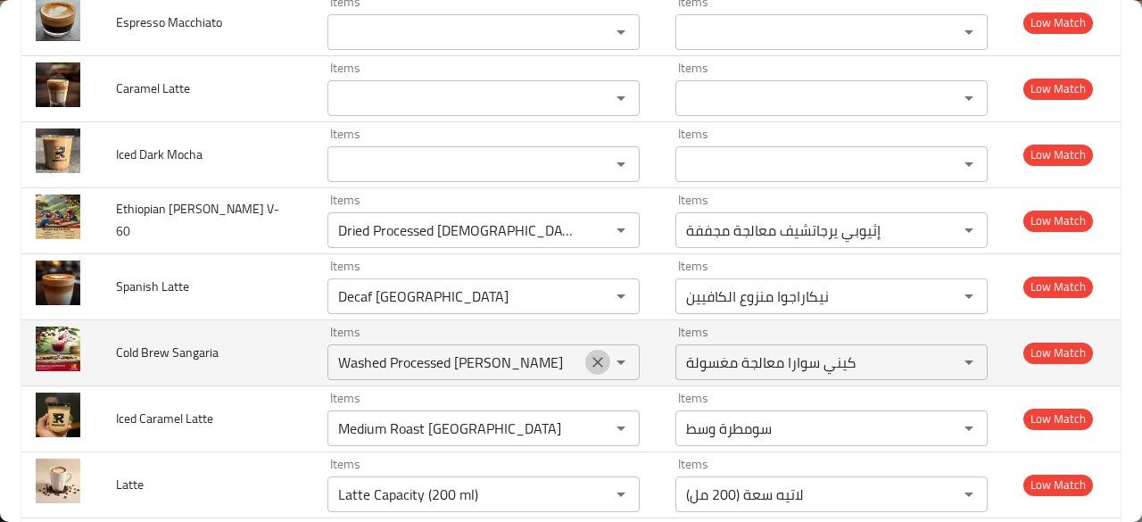
click at [589, 359] on icon "Clear" at bounding box center [598, 362] width 18 height 18
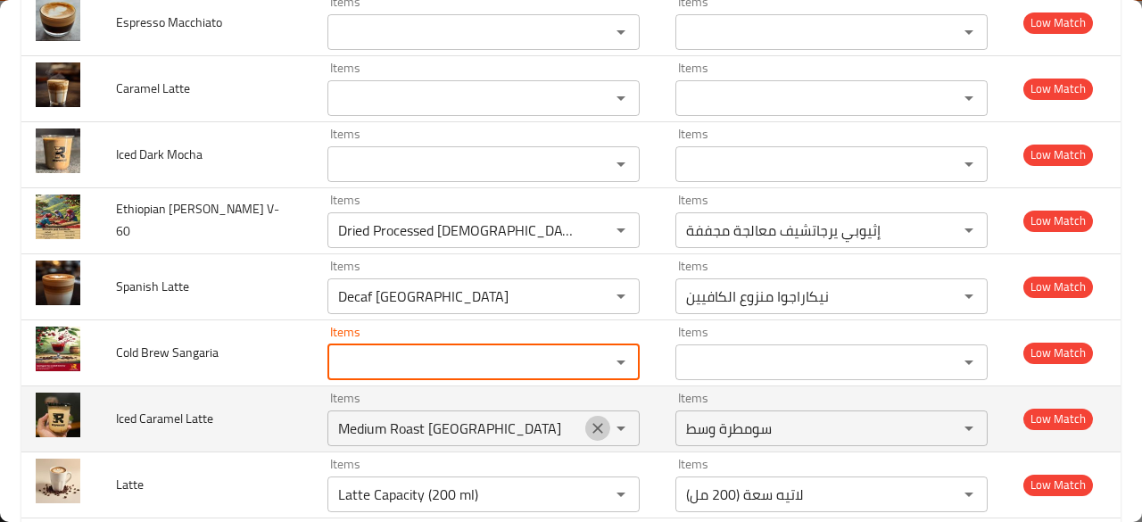
click at [589, 423] on icon "Clear" at bounding box center [598, 428] width 18 height 18
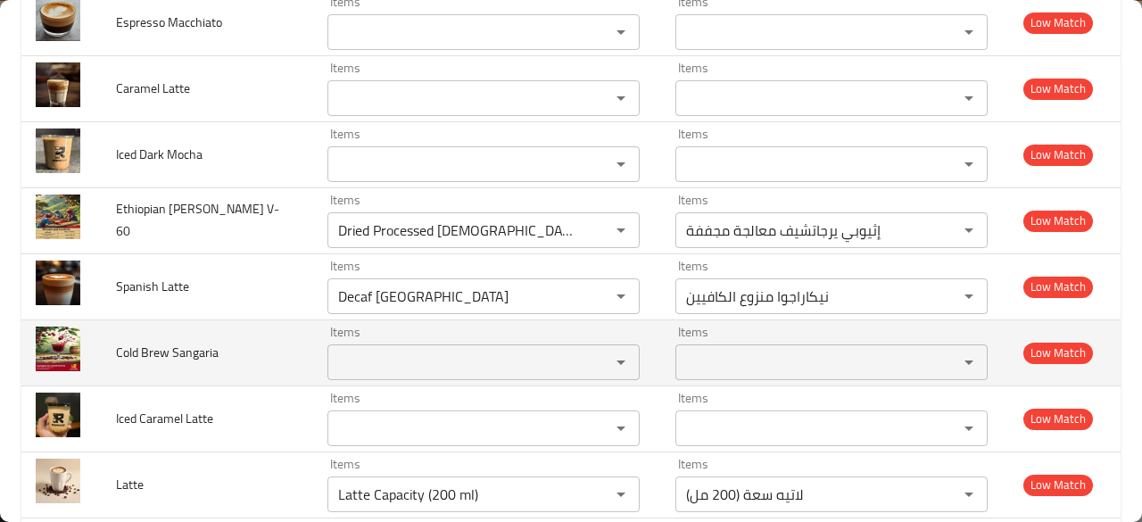
click at [217, 377] on td "Cold Brew Sangaria" at bounding box center [208, 352] width 212 height 66
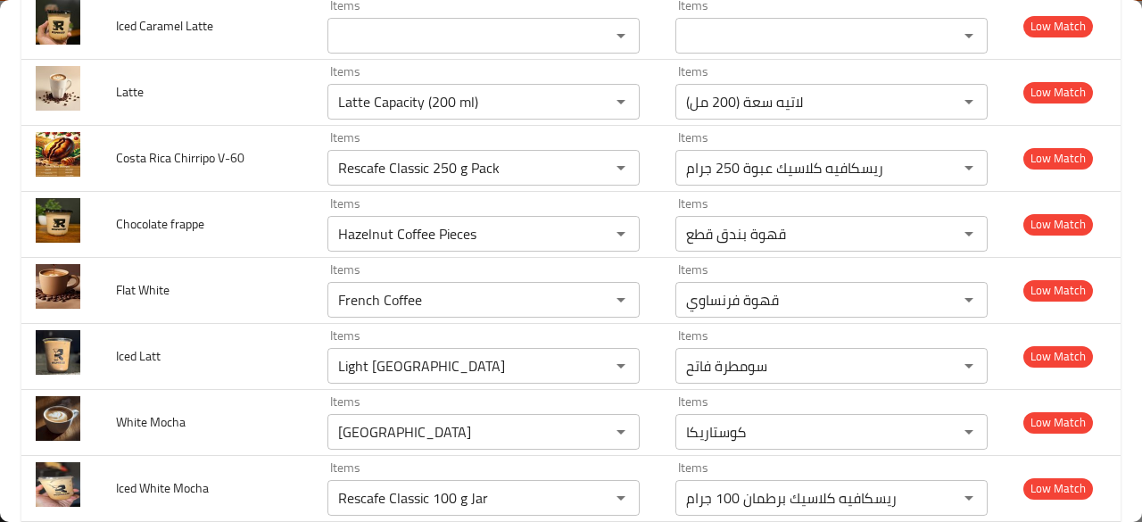
scroll to position [1519, 0]
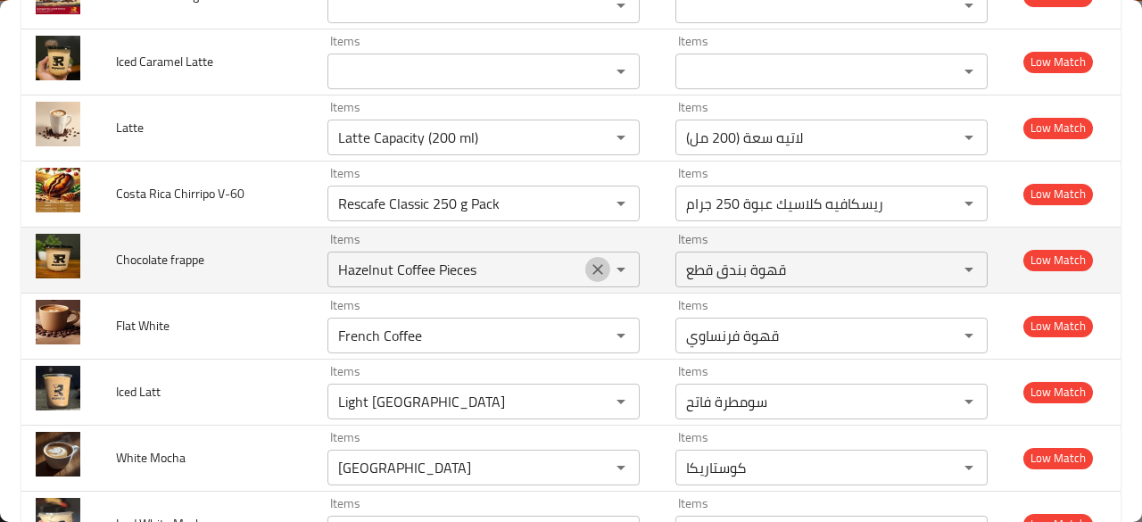
click at [589, 261] on icon "Clear" at bounding box center [598, 270] width 18 height 18
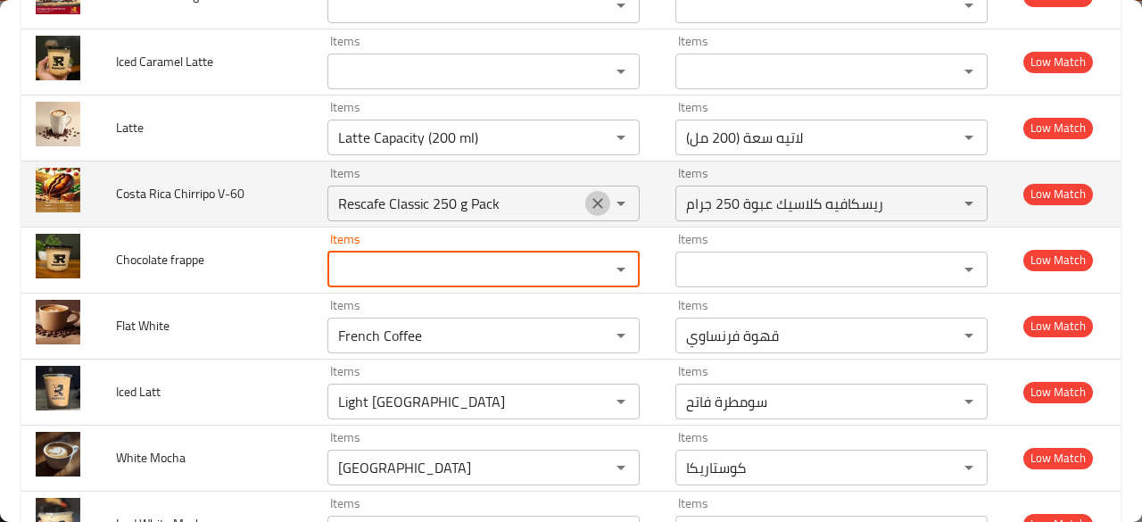
click at [589, 203] on icon "Clear" at bounding box center [598, 204] width 18 height 18
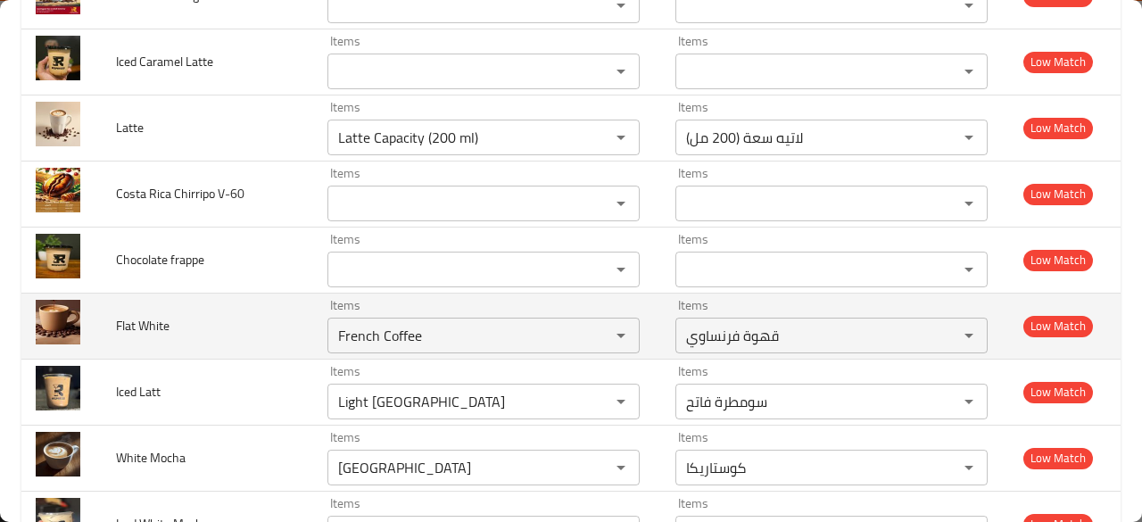
click at [225, 327] on td "Flat White" at bounding box center [208, 326] width 212 height 66
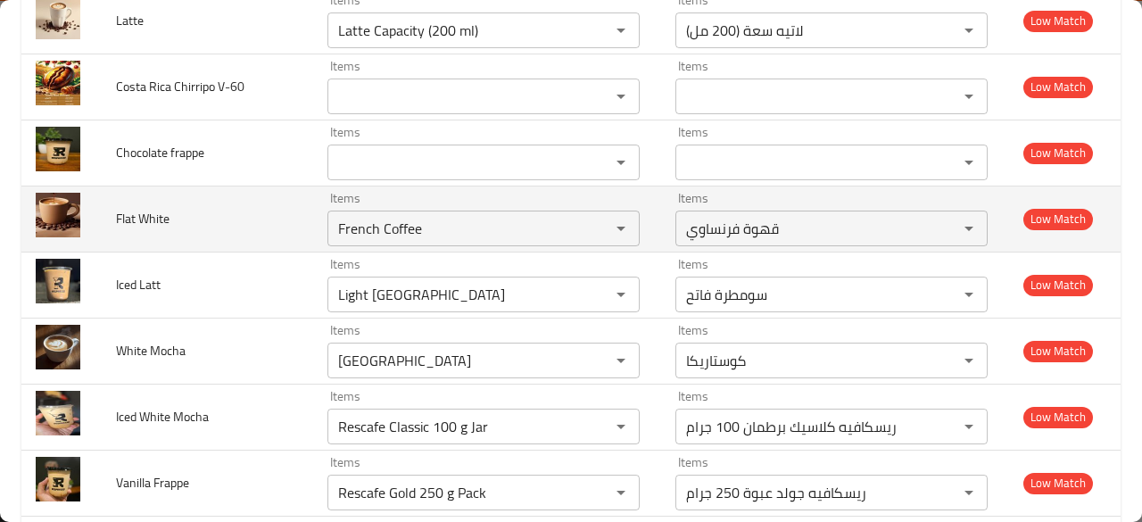
scroll to position [1662, 0]
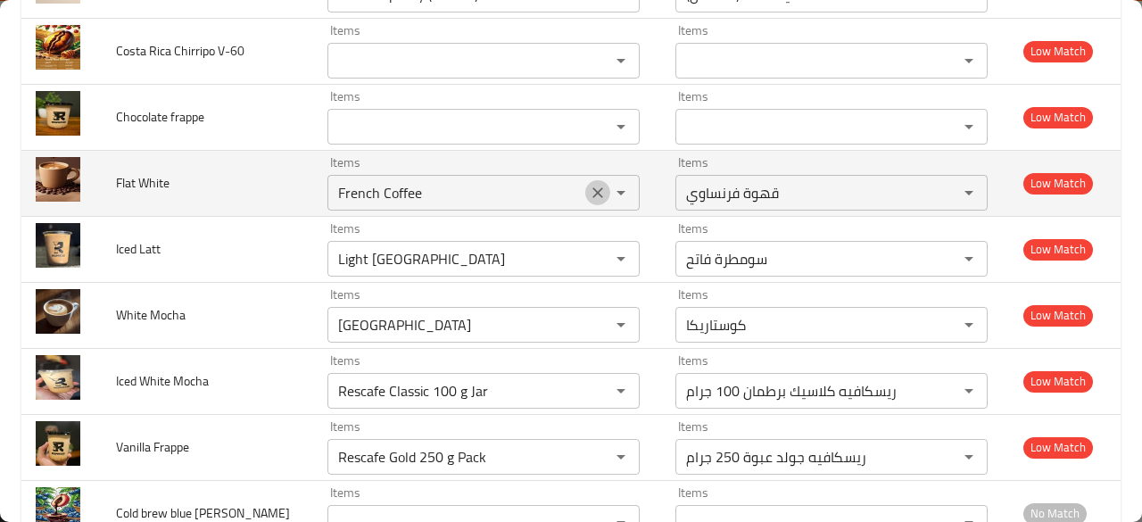
click at [593, 187] on icon "Clear" at bounding box center [598, 192] width 11 height 11
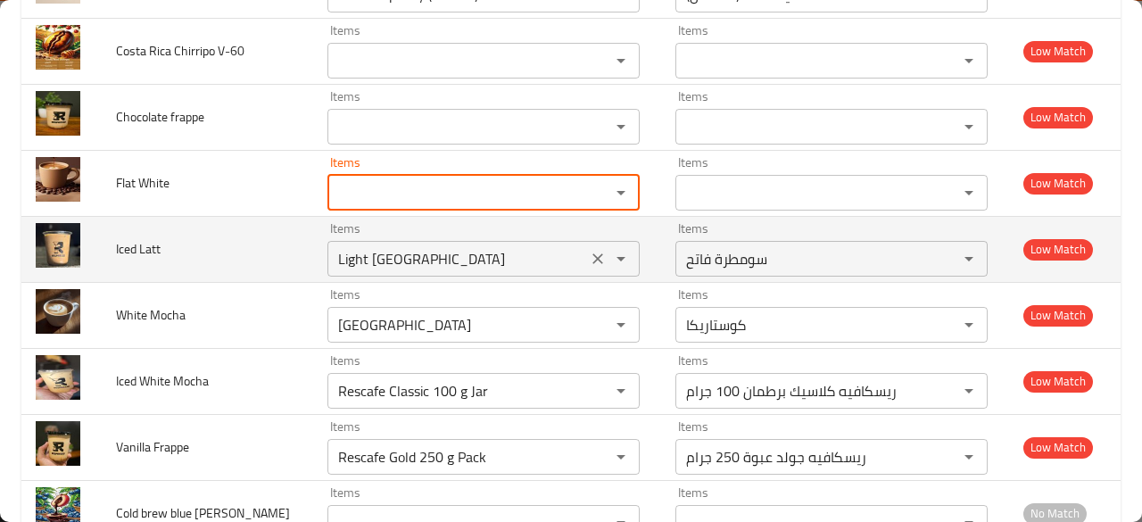
click at [585, 258] on div "enhanced table" at bounding box center [608, 258] width 46 height 25
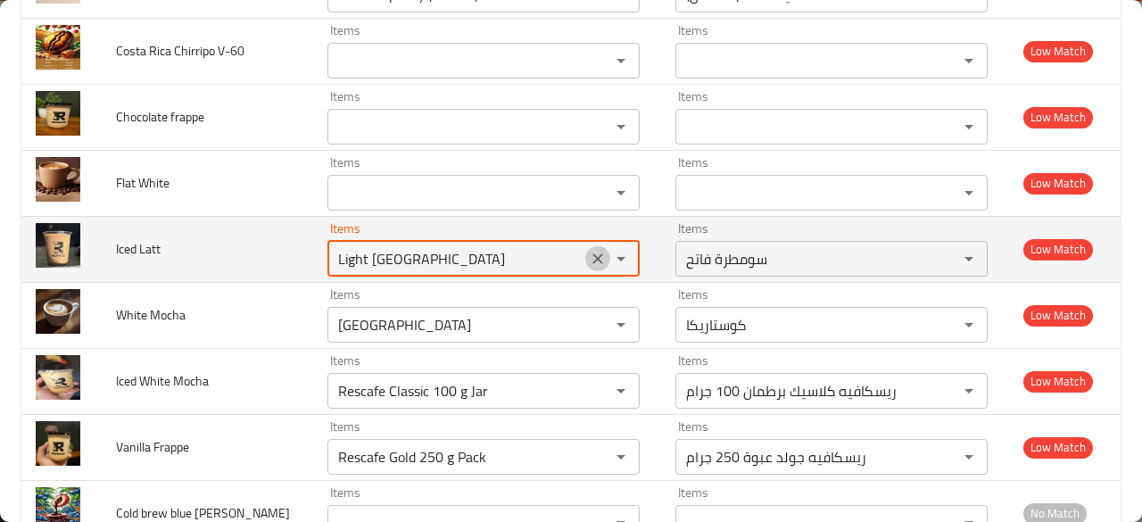
click at [589, 253] on icon "Clear" at bounding box center [598, 259] width 18 height 18
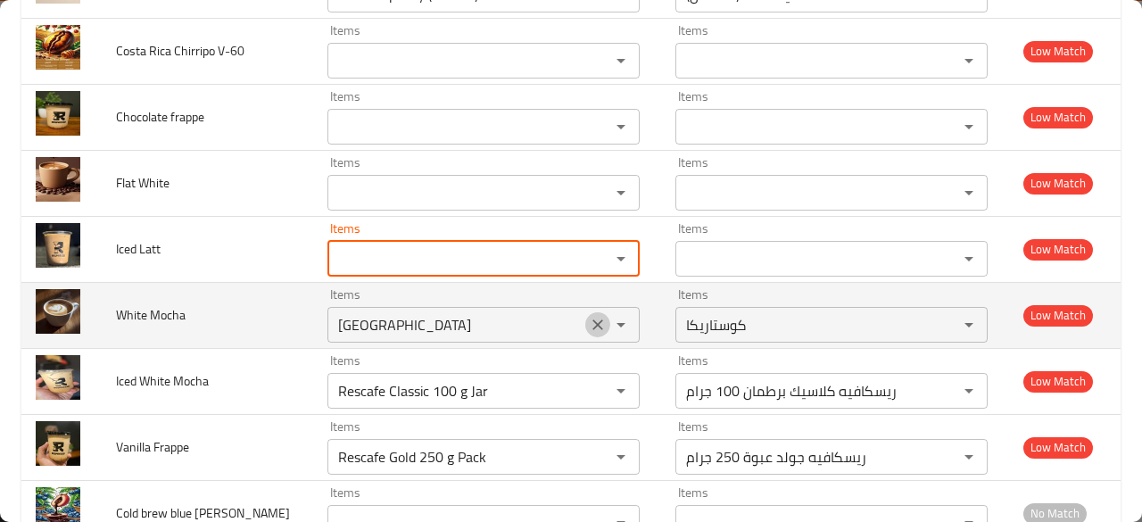
click at [589, 316] on icon "Clear" at bounding box center [598, 325] width 18 height 18
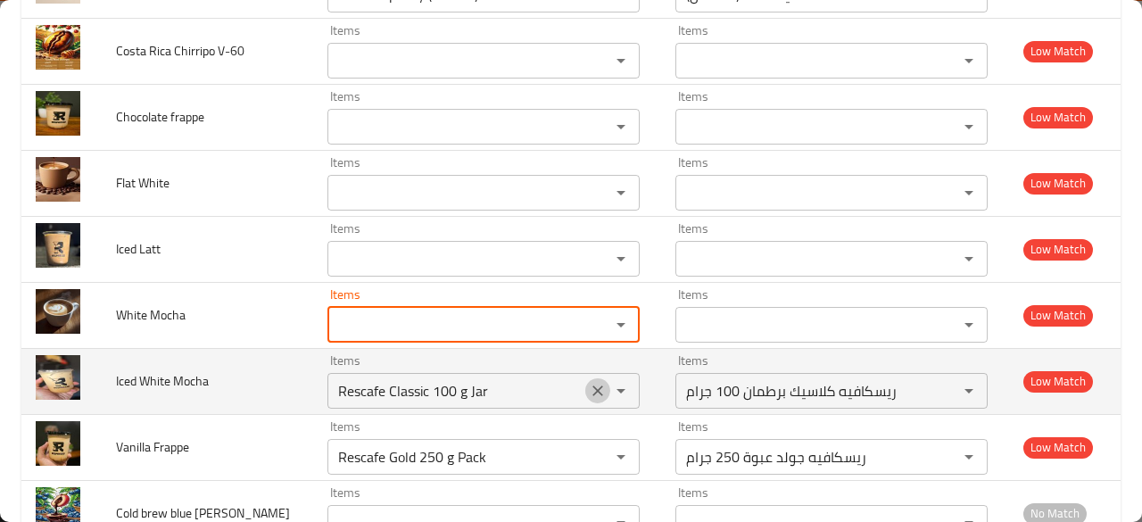
click at [589, 382] on icon "Clear" at bounding box center [598, 391] width 18 height 18
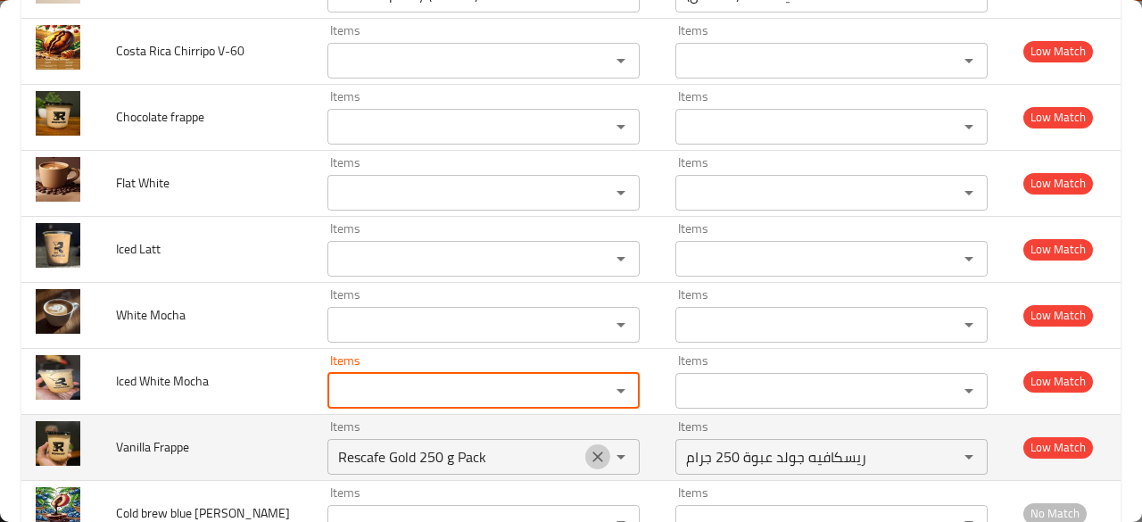
click at [589, 448] on icon "Clear" at bounding box center [598, 457] width 18 height 18
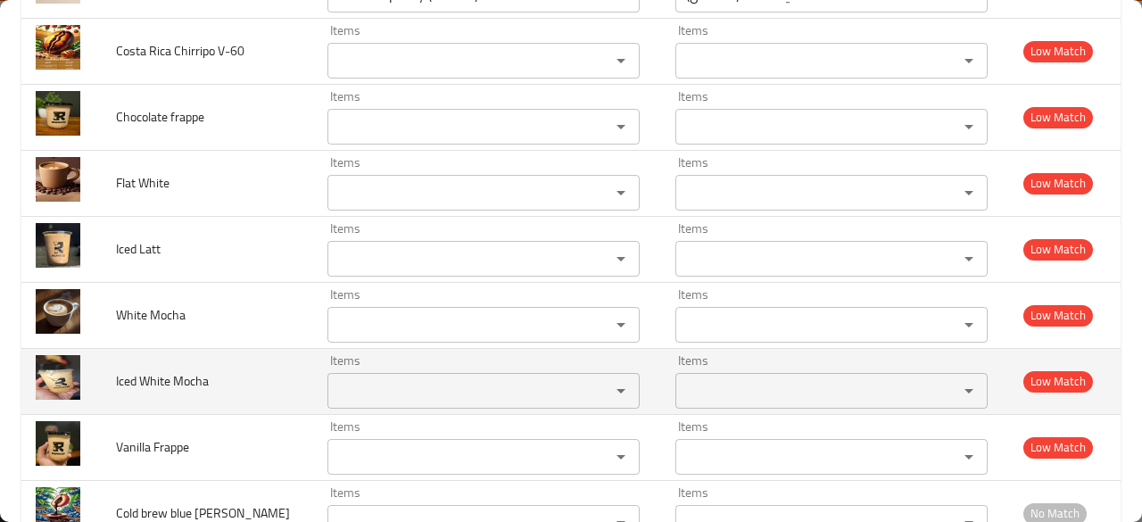
click at [248, 375] on td "Iced White Mocha" at bounding box center [208, 381] width 212 height 66
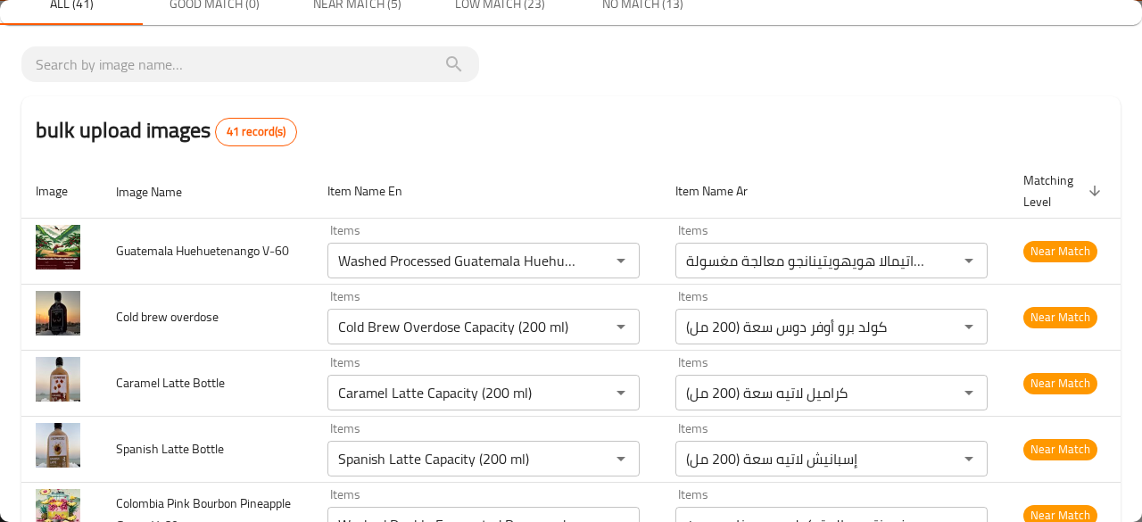
scroll to position [0, 0]
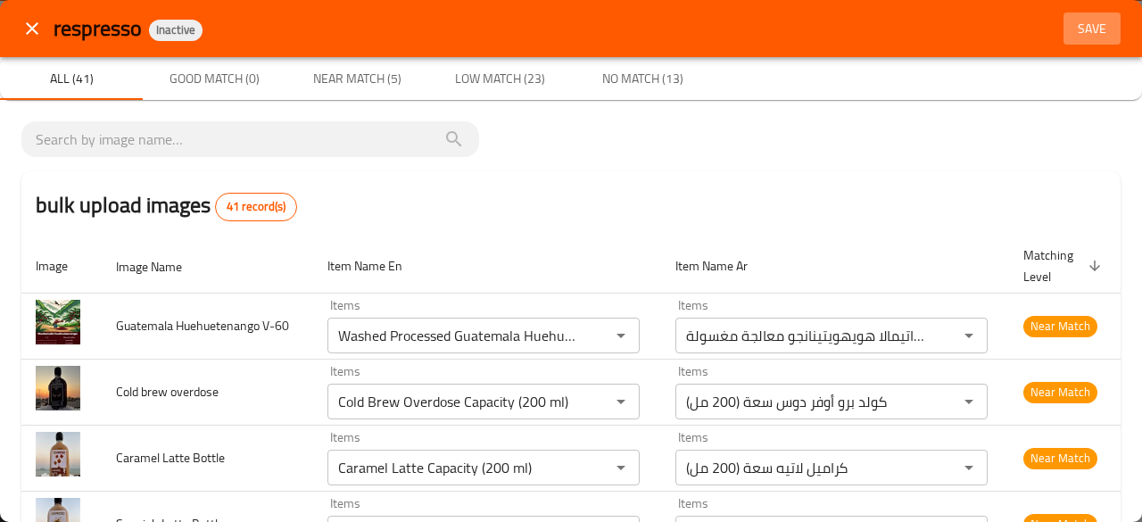
click at [1087, 23] on span "Save" at bounding box center [1092, 29] width 43 height 22
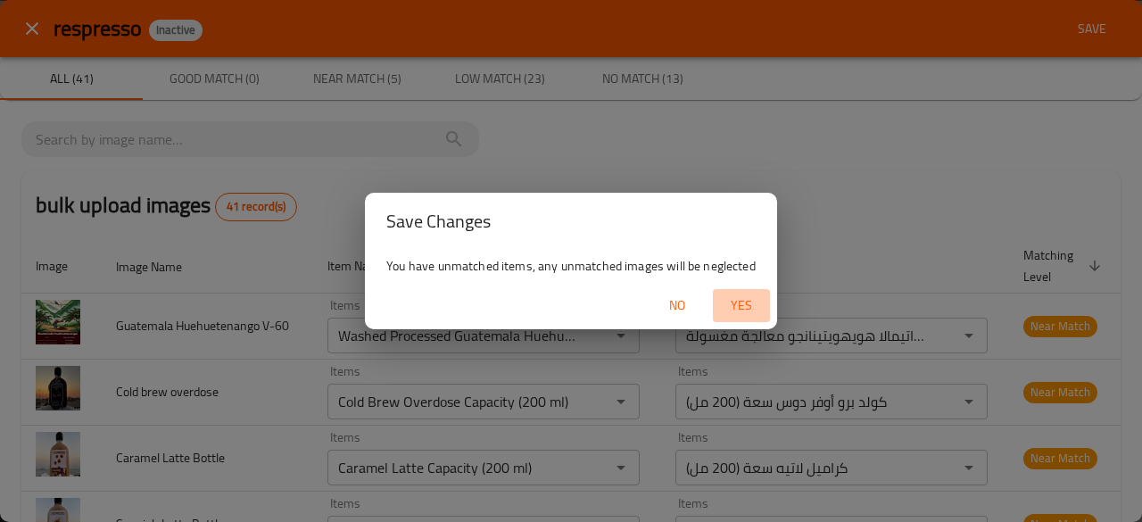
click at [739, 293] on button "Yes" at bounding box center [741, 305] width 57 height 33
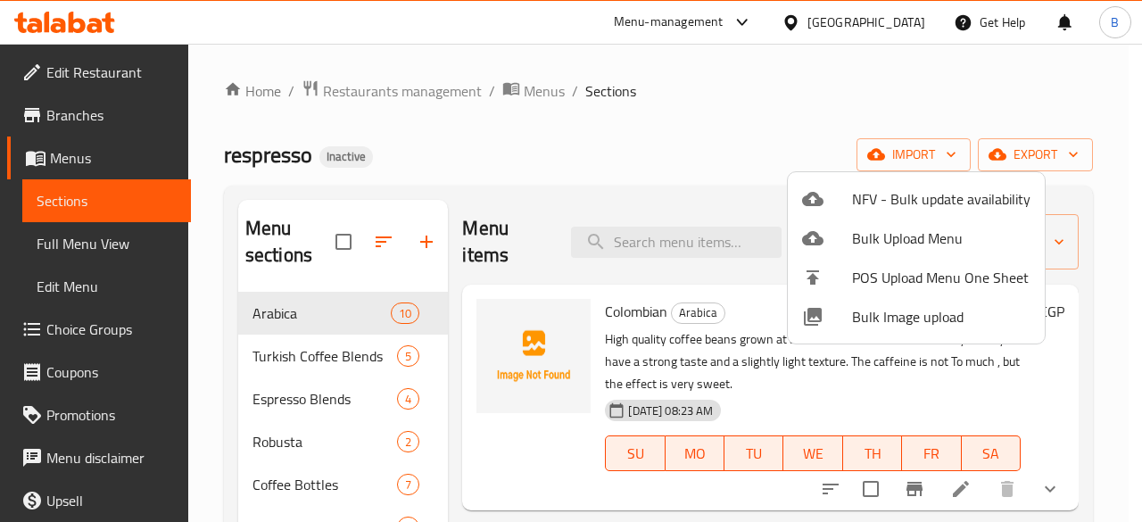
click at [543, 141] on div at bounding box center [571, 261] width 1142 height 522
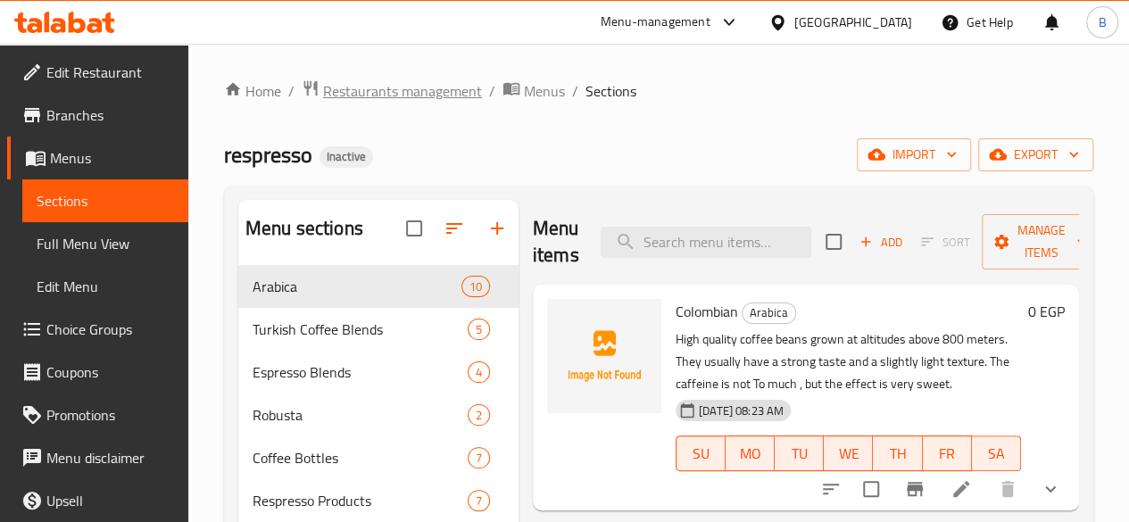
click at [362, 98] on span "Restaurants management" at bounding box center [402, 90] width 159 height 21
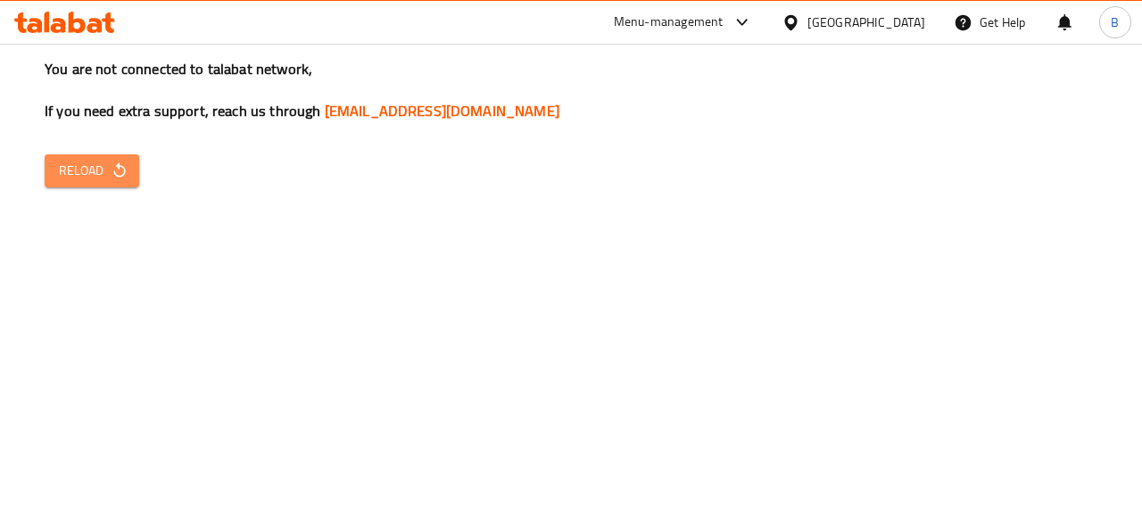
click at [89, 167] on span "Reload" at bounding box center [92, 171] width 66 height 22
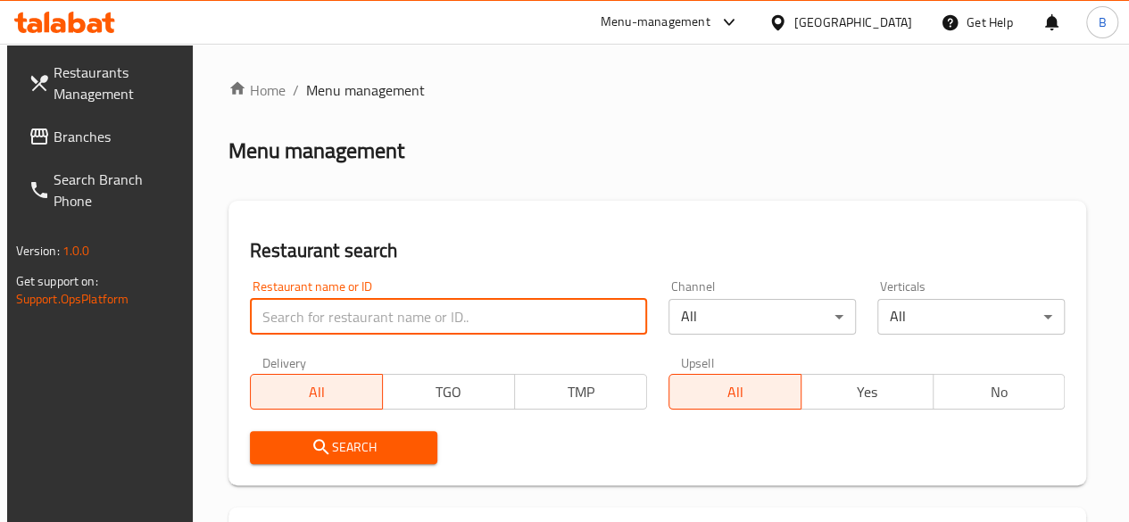
click at [341, 318] on input "search" at bounding box center [448, 317] width 397 height 36
type input "elshamy"
click button "Search" at bounding box center [343, 447] width 187 height 33
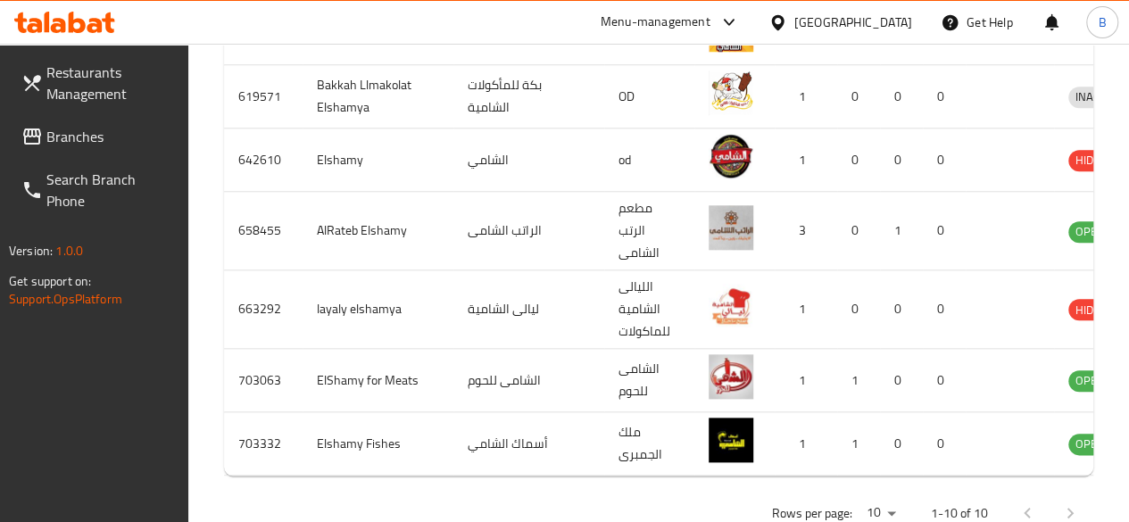
scroll to position [867, 0]
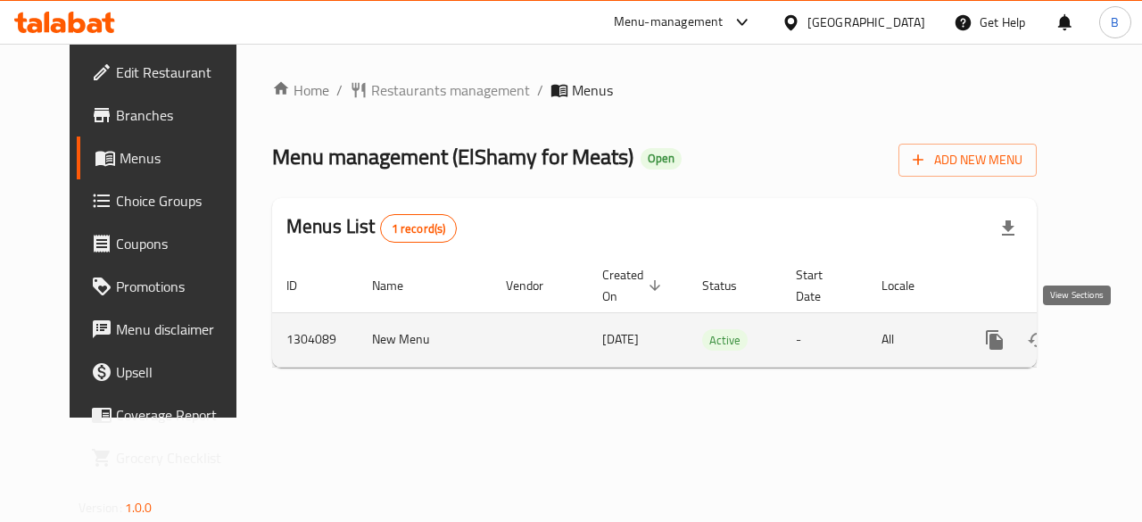
click at [1116, 340] on icon "enhanced table" at bounding box center [1124, 340] width 16 height 16
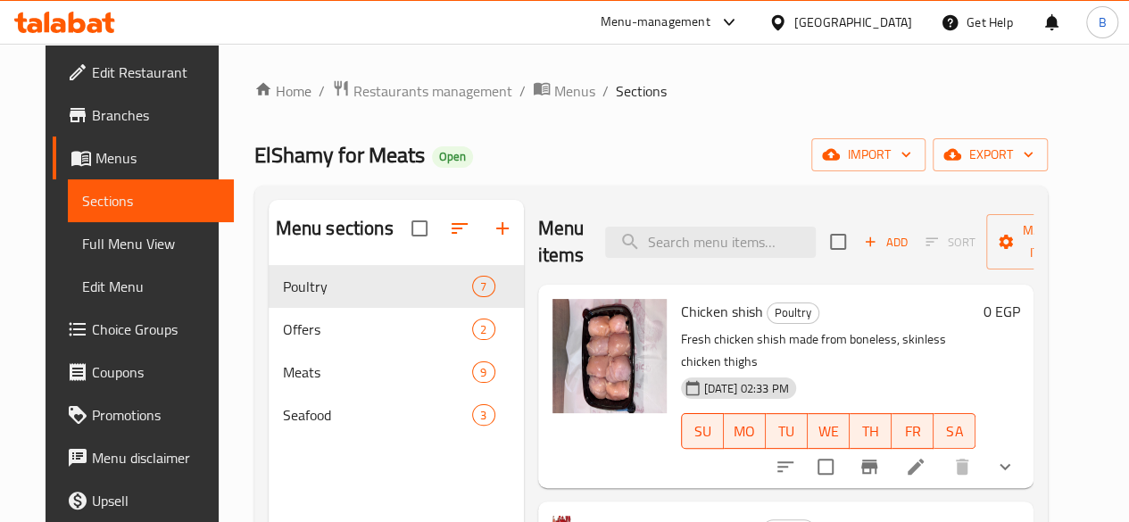
click at [725, 150] on div "ElShamy for Meats Open import export" at bounding box center [651, 154] width 794 height 33
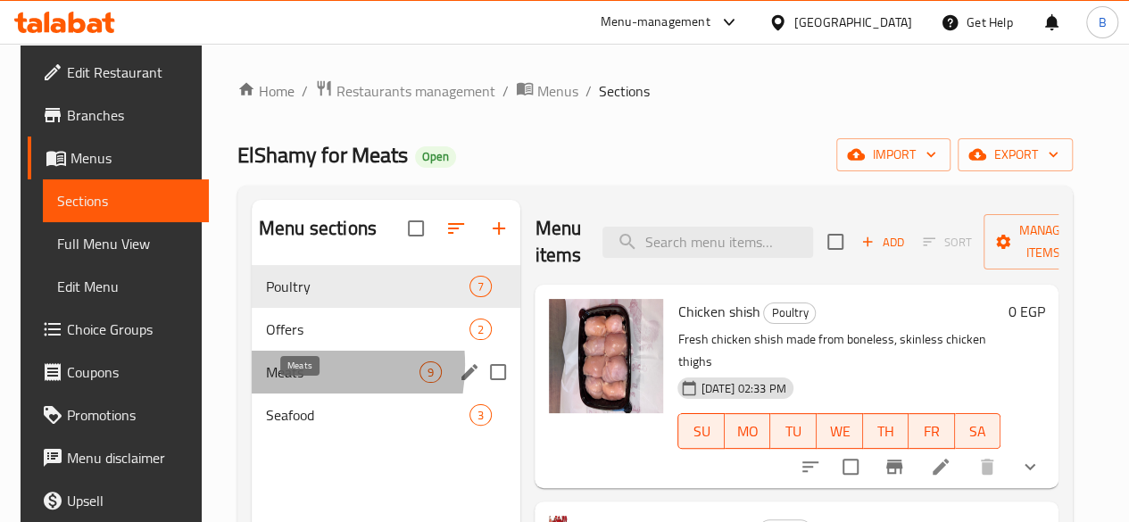
click at [277, 383] on span "Meats" at bounding box center [342, 371] width 153 height 21
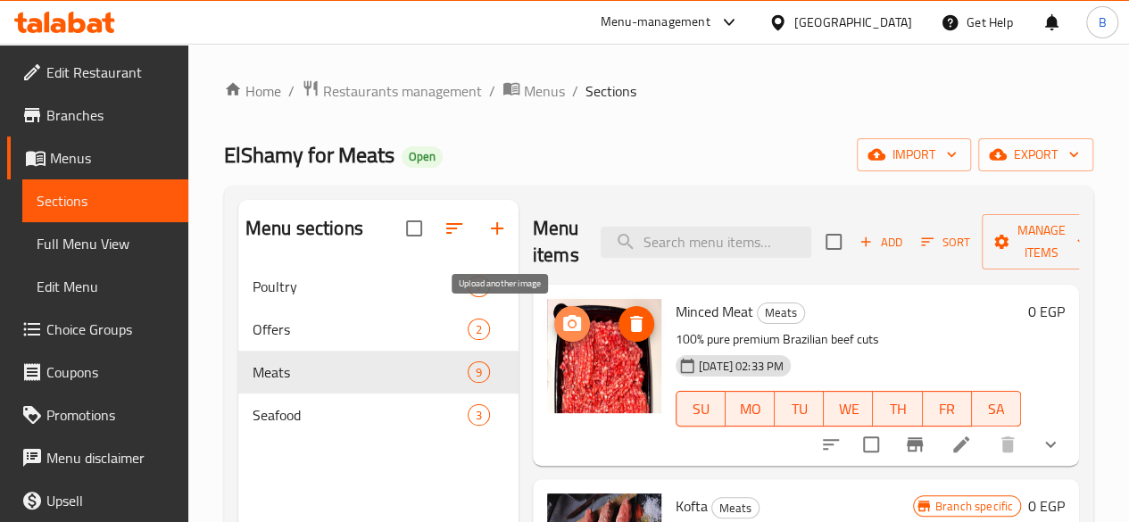
click at [561, 333] on icon "upload picture" at bounding box center [571, 323] width 21 height 21
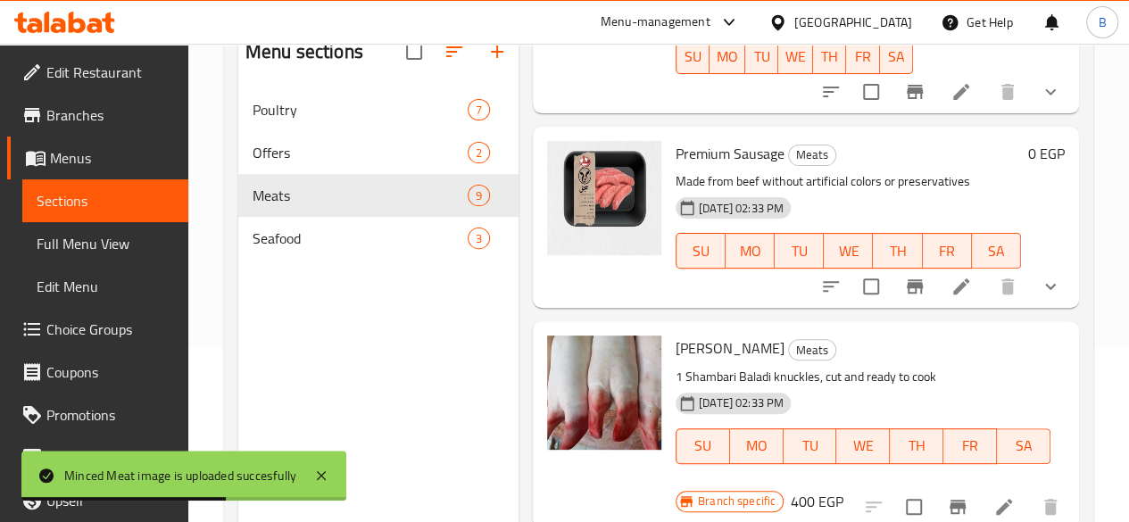
scroll to position [187, 0]
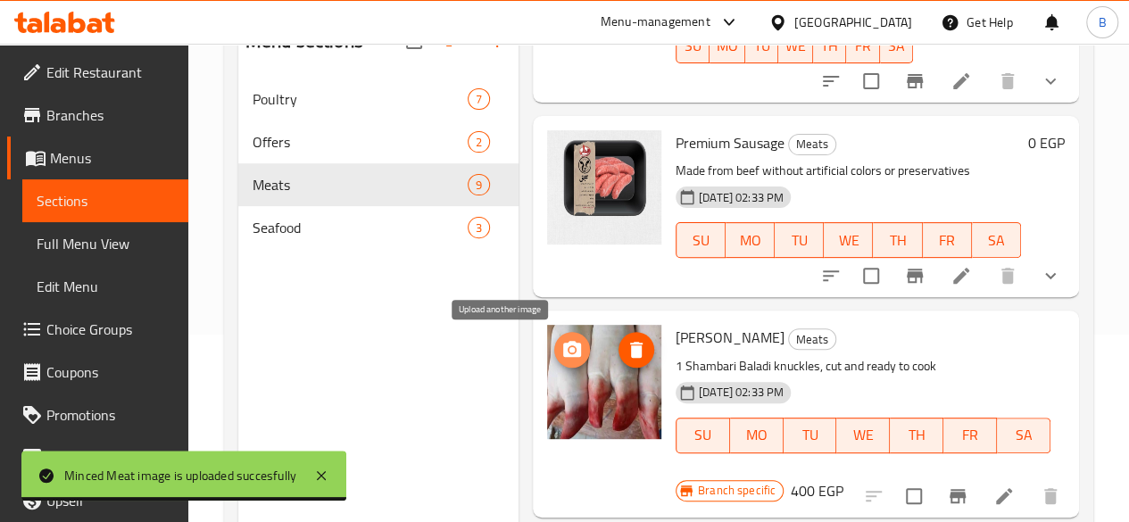
click at [569, 348] on circle "upload picture" at bounding box center [571, 349] width 5 height 5
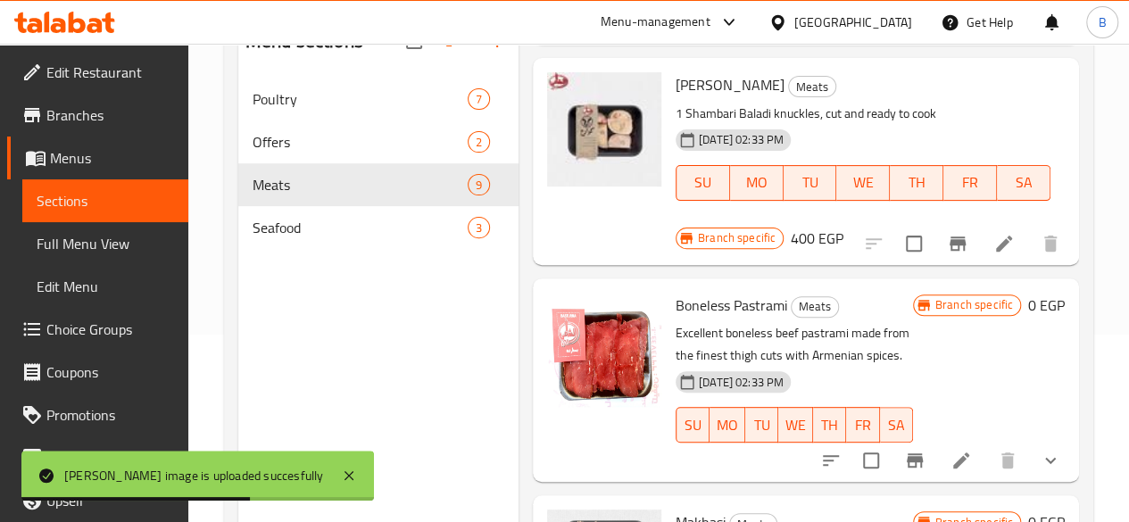
scroll to position [658, 0]
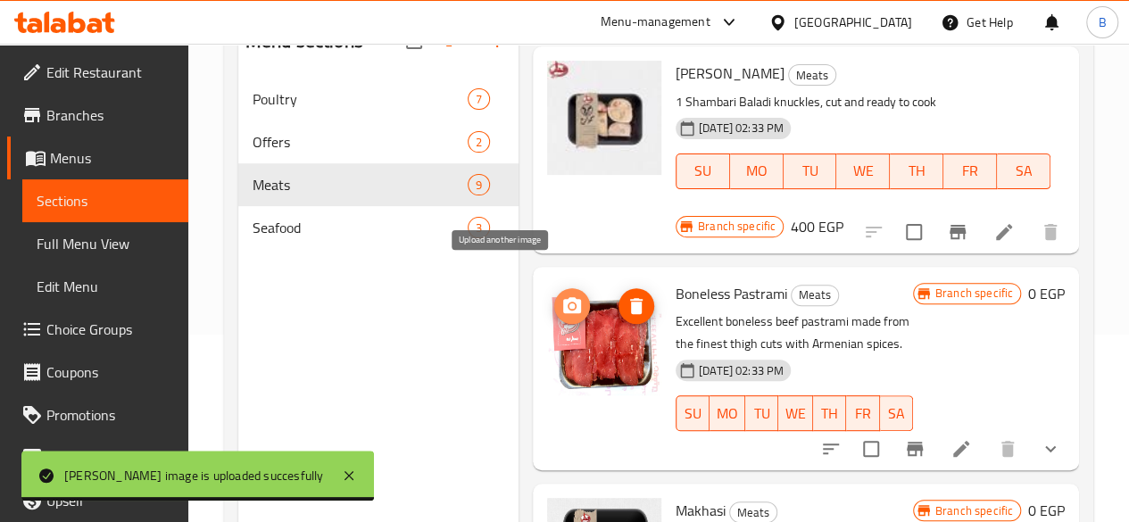
click at [561, 295] on icon "upload picture" at bounding box center [571, 305] width 21 height 21
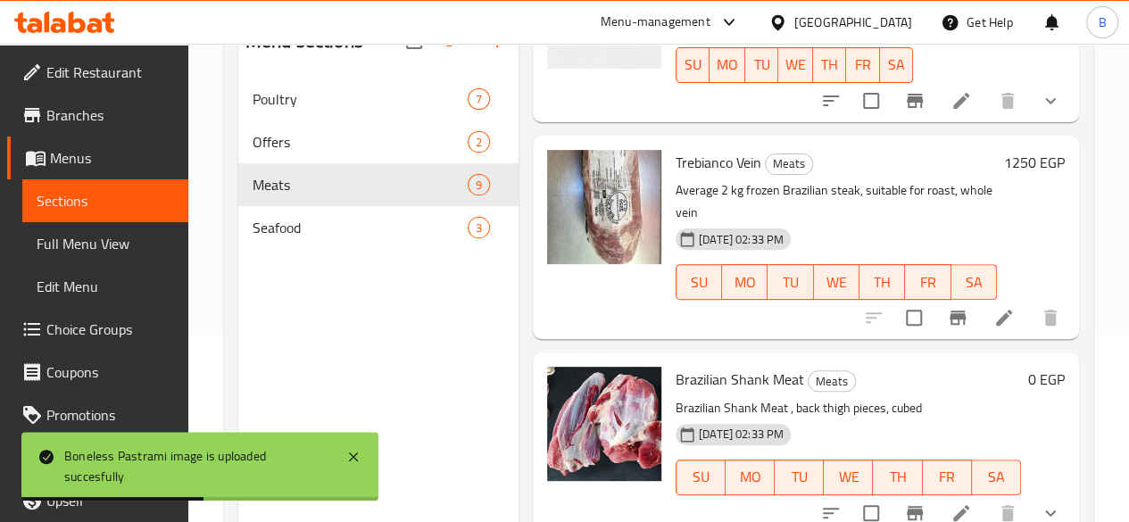
scroll to position [1199, 0]
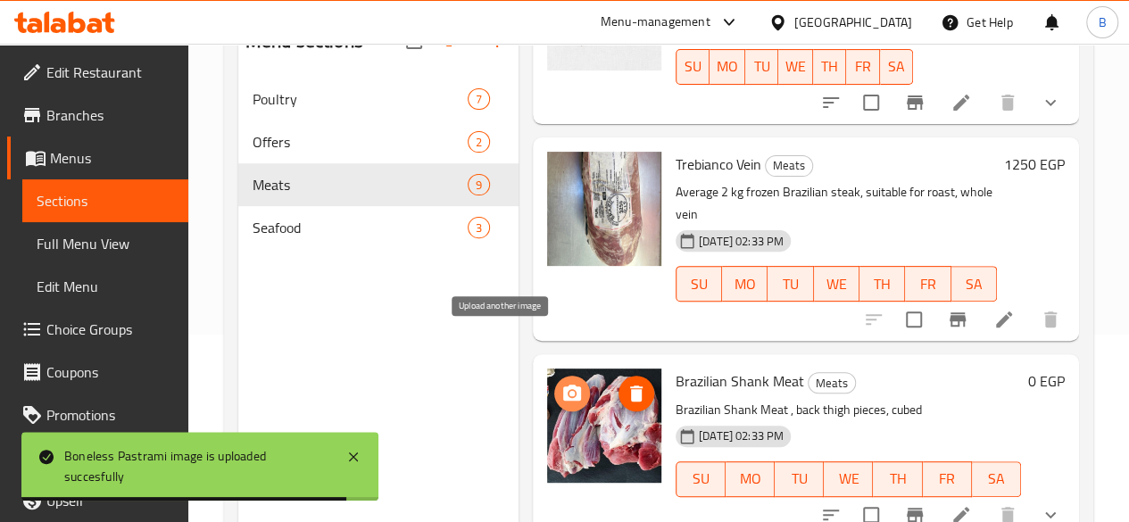
click at [561, 383] on icon "upload picture" at bounding box center [571, 393] width 21 height 21
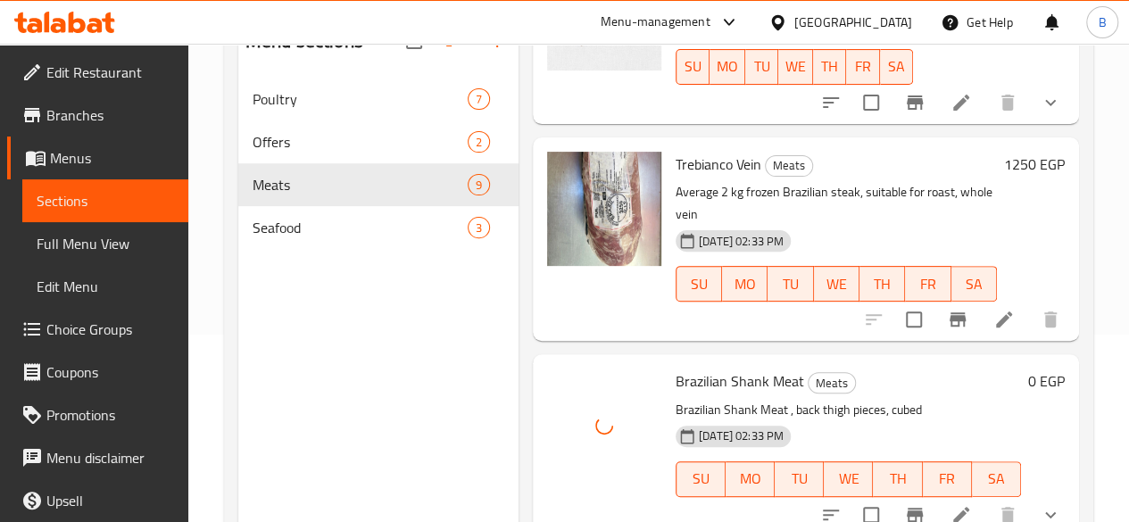
scroll to position [0, 0]
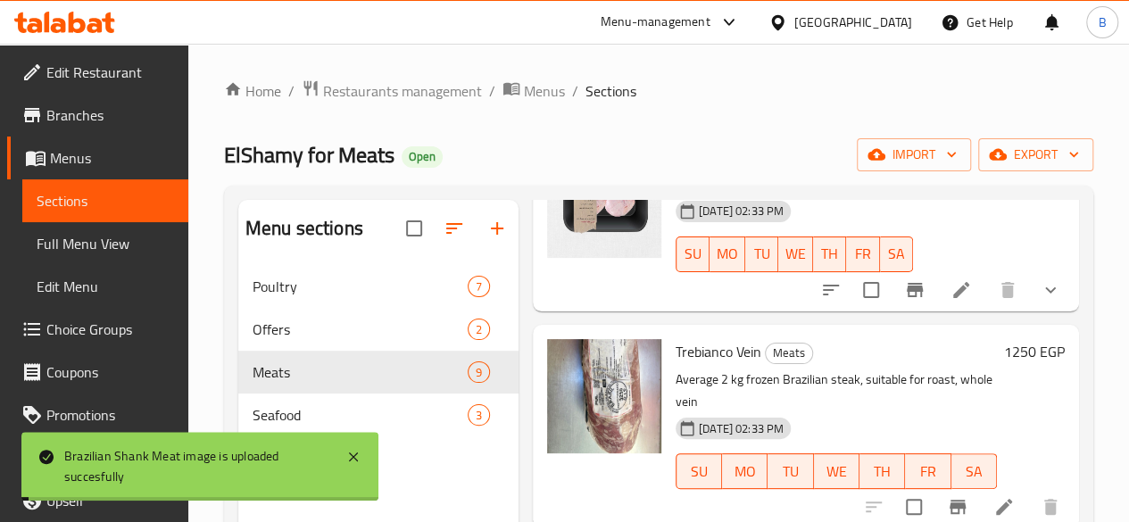
click at [1085, 419] on div "Menu sections Poultry 7 Offers 2 Meats 9 Seafood 3 Menu items Add Sort Manage i…" at bounding box center [658, 461] width 869 height 551
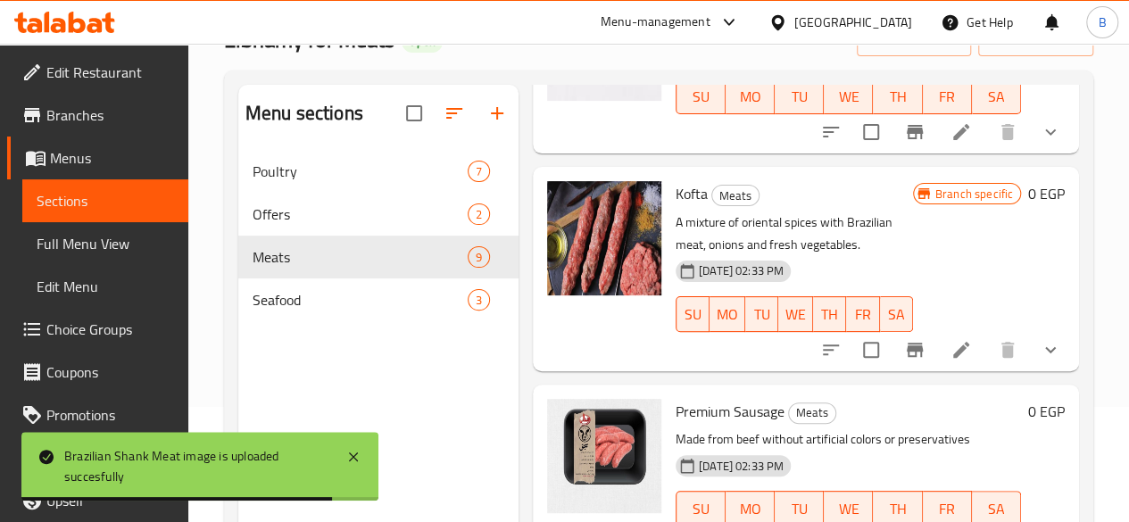
scroll to position [188, 0]
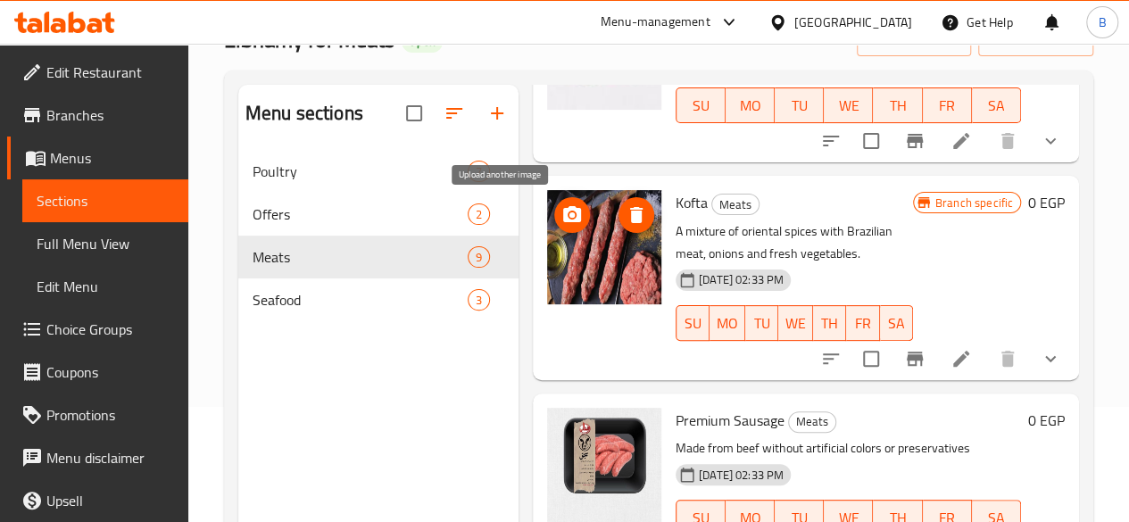
click at [569, 214] on circle "upload picture" at bounding box center [571, 214] width 5 height 5
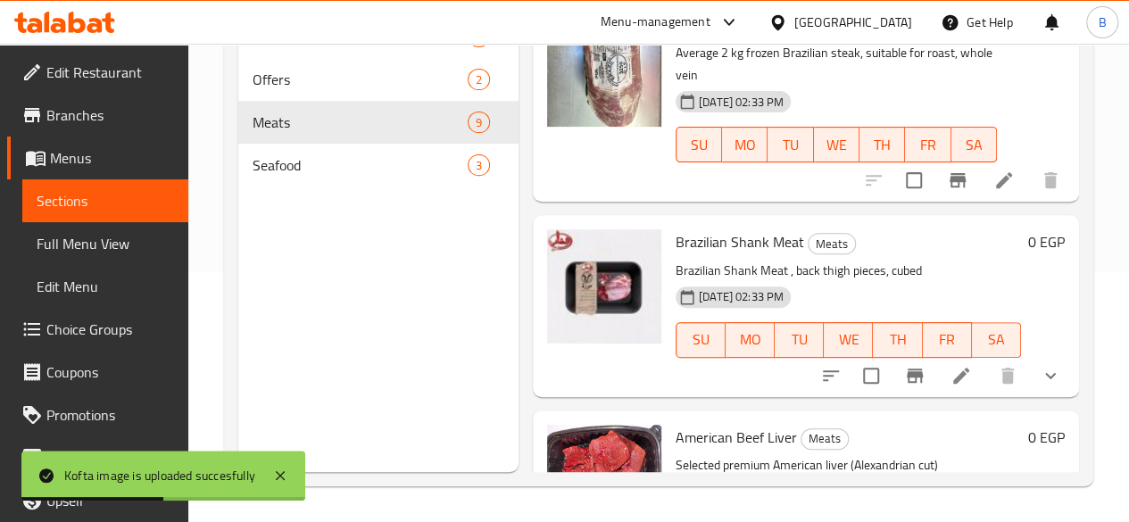
scroll to position [1348, 0]
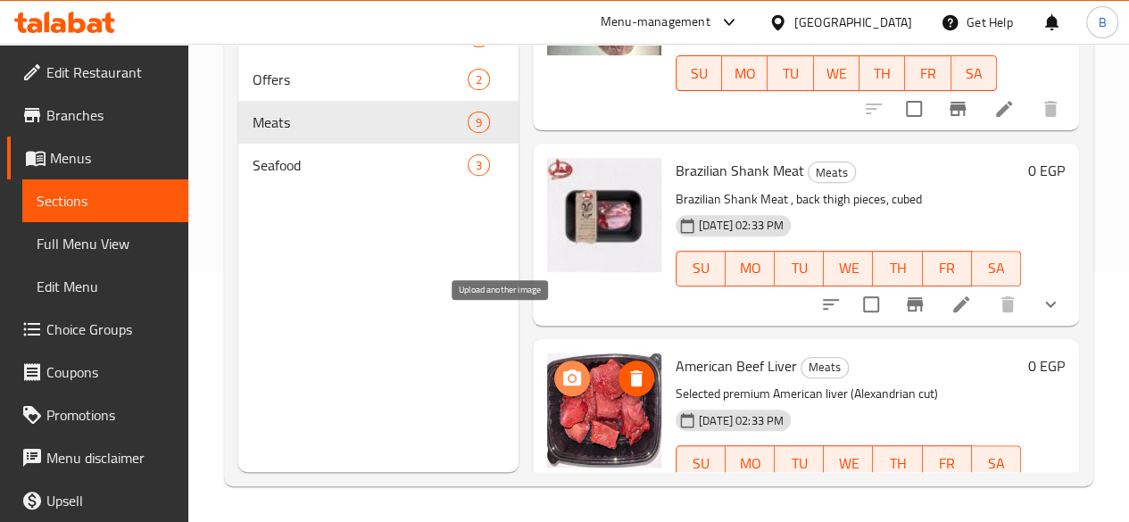
click at [563, 369] on icon "upload picture" at bounding box center [572, 377] width 18 height 16
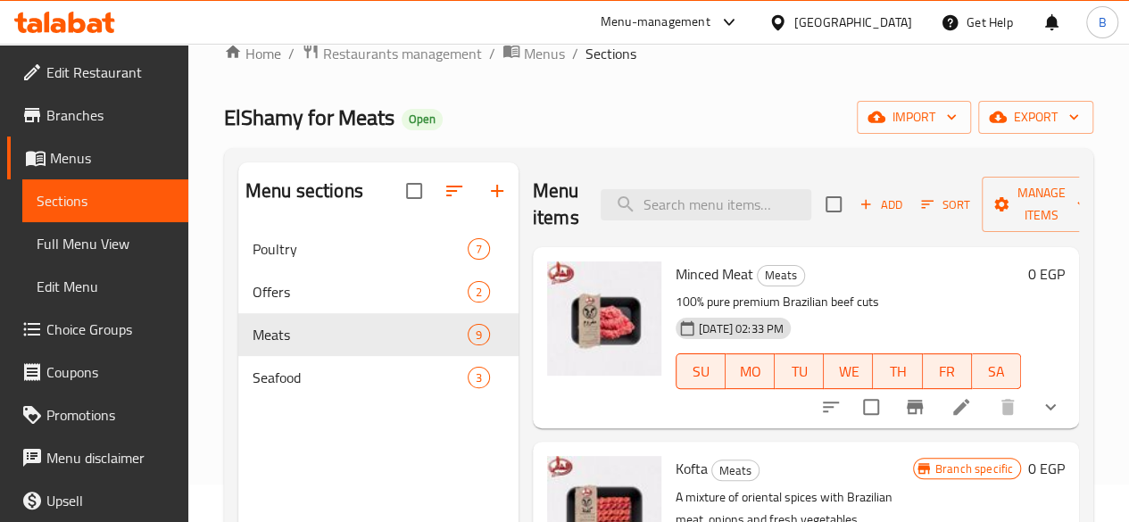
scroll to position [32, 0]
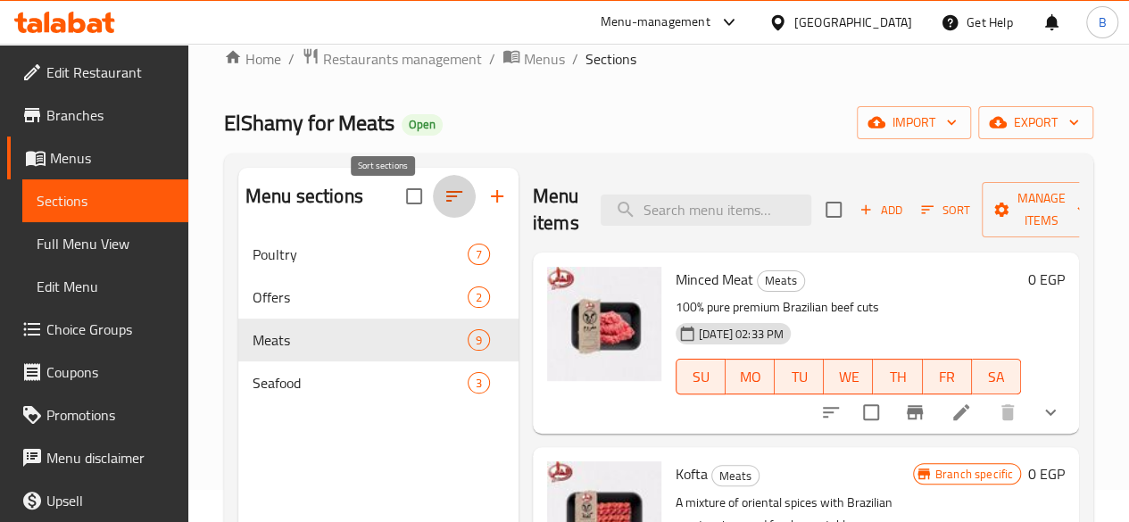
click at [444, 207] on icon "button" at bounding box center [454, 196] width 21 height 21
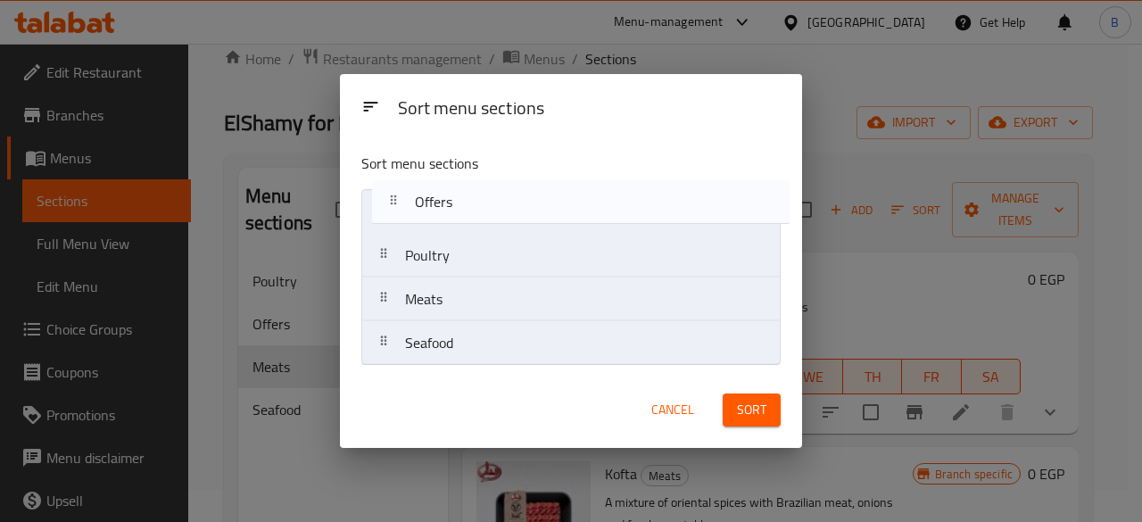
drag, startPoint x: 491, startPoint y: 266, endPoint x: 504, endPoint y: 197, distance: 70.0
click at [504, 197] on nav "Poultry Offers Meats Seafood" at bounding box center [570, 277] width 419 height 177
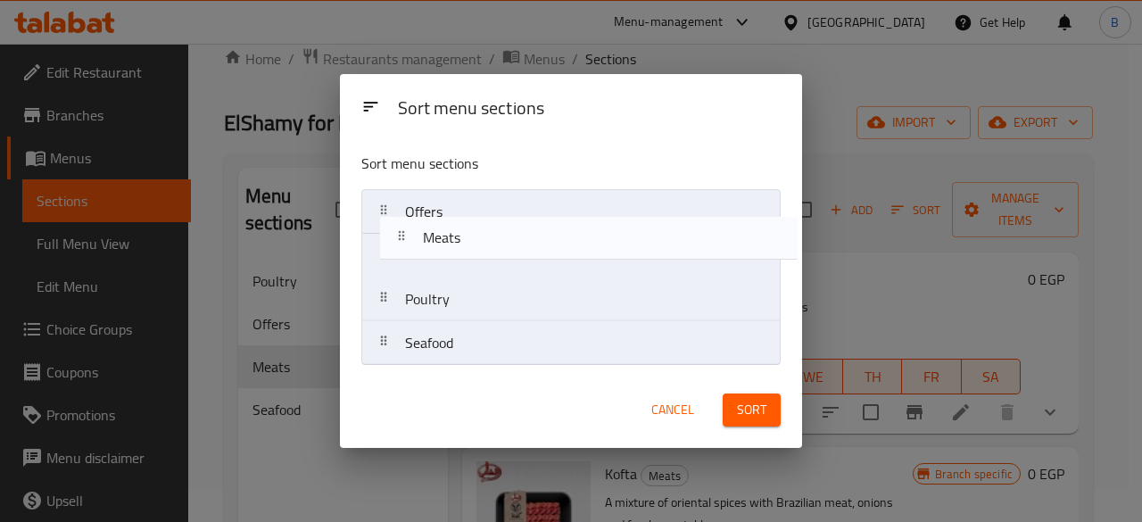
drag, startPoint x: 465, startPoint y: 313, endPoint x: 485, endPoint y: 242, distance: 74.3
click at [485, 242] on nav "Offers Poultry Meats Seafood" at bounding box center [570, 277] width 419 height 177
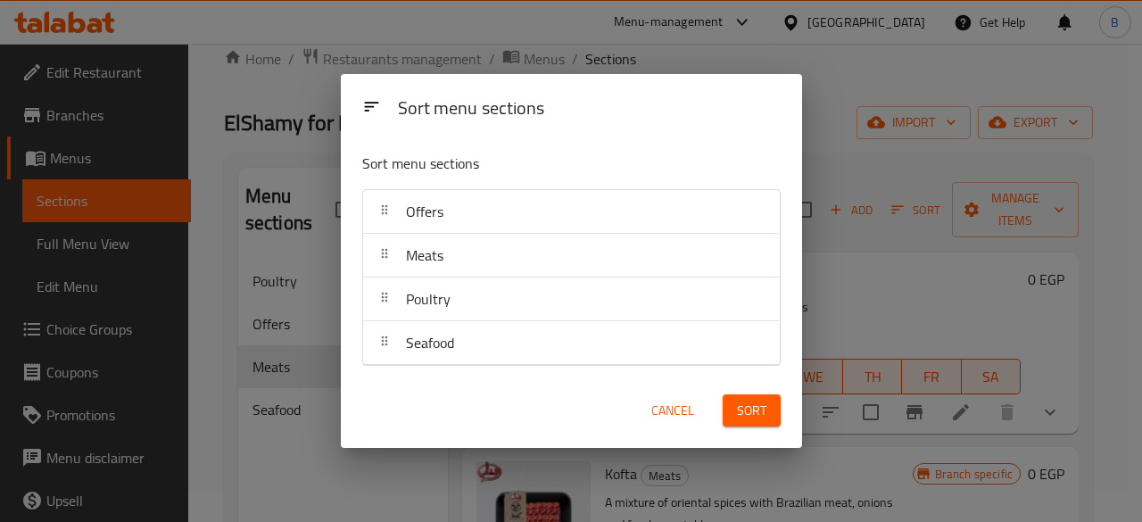
click at [737, 411] on span "Sort" at bounding box center [751, 411] width 29 height 22
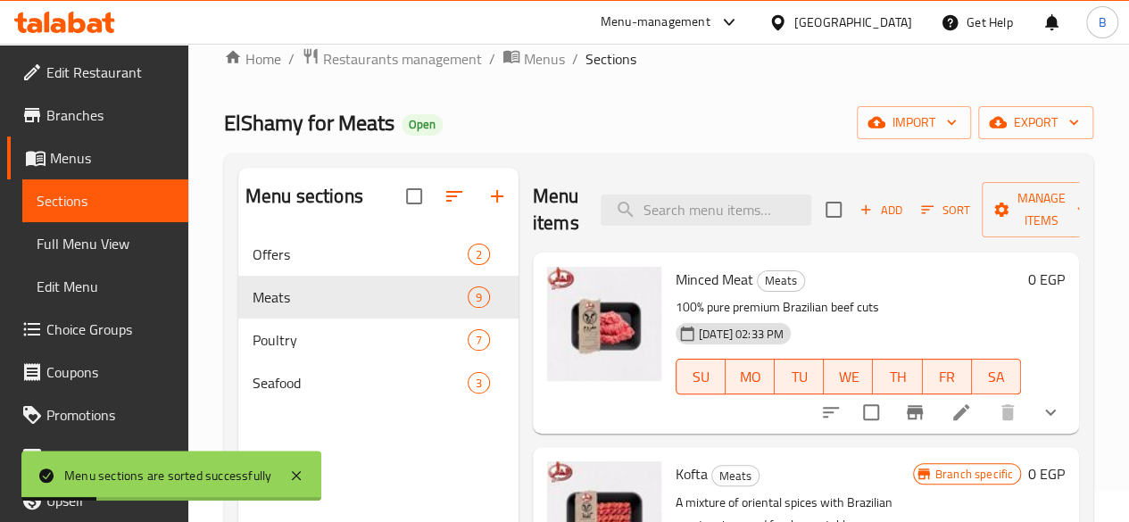
click at [529, 113] on div "ElShamy for Meats Open import export" at bounding box center [658, 122] width 869 height 33
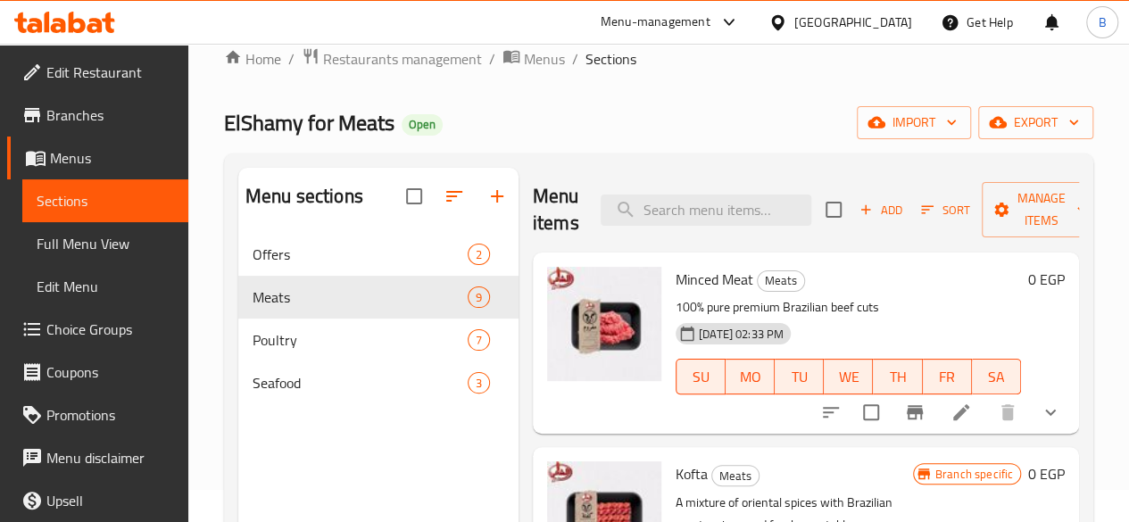
click at [679, 105] on div "Home / Restaurants management / Menus / Sections ElShamy for Meats Open import …" at bounding box center [658, 375] width 869 height 657
click at [740, 26] on div at bounding box center [724, 22] width 29 height 21
click at [1014, 64] on ol "Home / Restaurants management / Menus / Sections" at bounding box center [658, 58] width 869 height 23
click at [43, 10] on div at bounding box center [64, 22] width 129 height 36
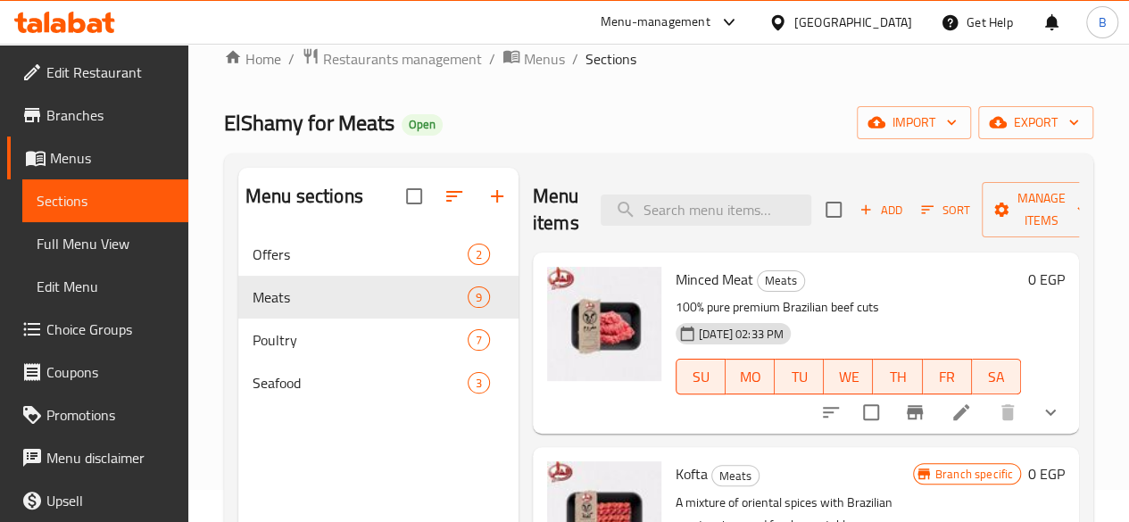
click at [46, 29] on icon at bounding box center [47, 22] width 5 height 21
